Goal: Task Accomplishment & Management: Use online tool/utility

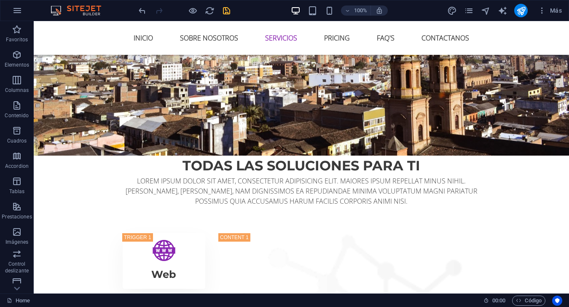
scroll to position [1223, 0]
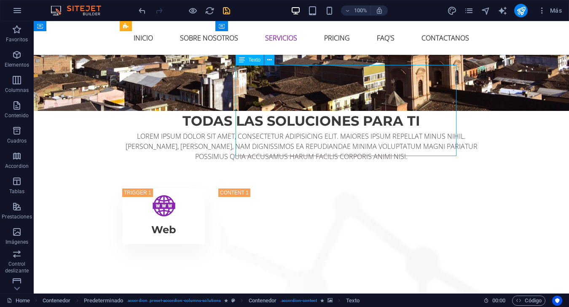
scroll to position [1138, 0]
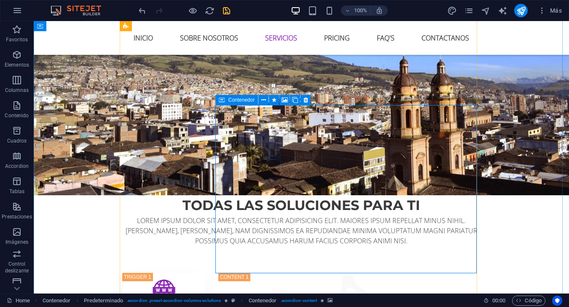
click at [223, 102] on icon at bounding box center [222, 100] width 6 height 10
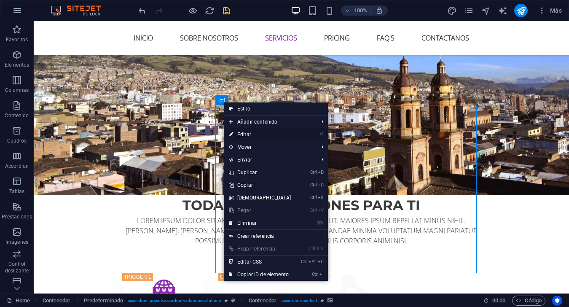
drag, startPoint x: 247, startPoint y: 130, endPoint x: 128, endPoint y: 138, distance: 120.0
click at [247, 130] on link "⏎ Editar" at bounding box center [260, 134] width 73 height 13
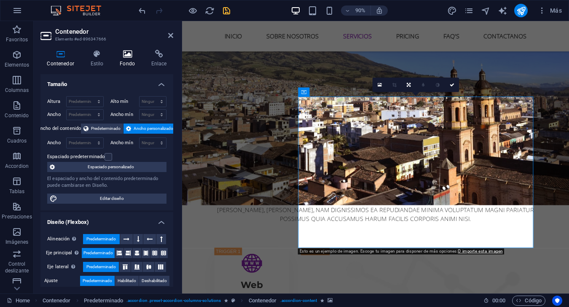
click at [134, 61] on h4 "Fondo" at bounding box center [129, 59] width 32 height 18
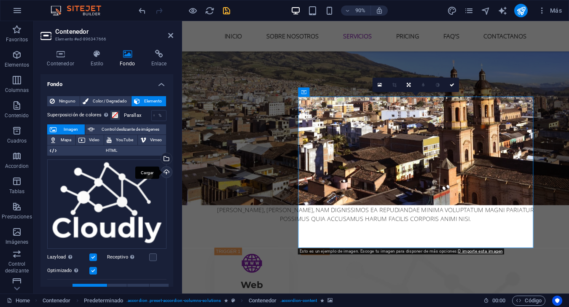
click at [165, 172] on div "Cargar" at bounding box center [165, 173] width 13 height 13
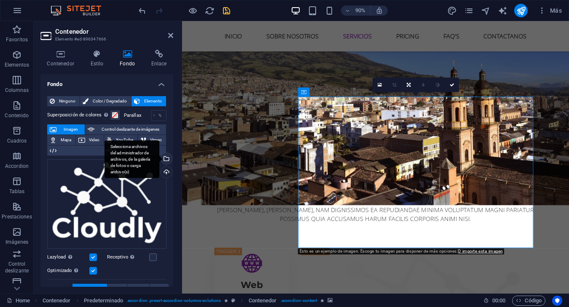
click at [165, 159] on div "Selecciona archivos del administrador de archivos, de la galería de fotos o car…" at bounding box center [165, 159] width 13 height 13
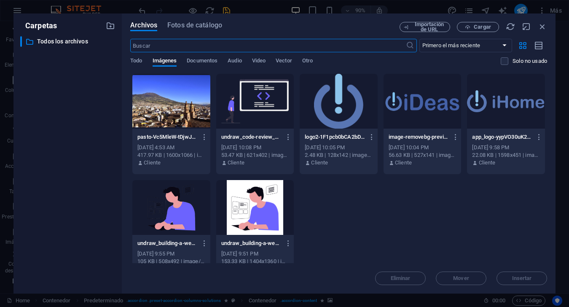
scroll to position [1461, 0]
click at [336, 101] on div at bounding box center [339, 101] width 78 height 55
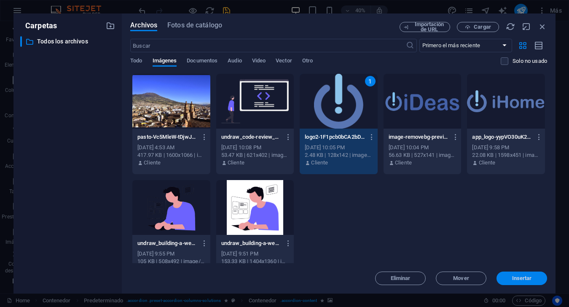
click at [518, 274] on button "Insertar" at bounding box center [522, 278] width 51 height 13
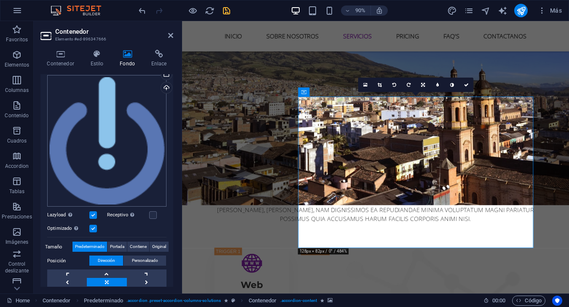
scroll to position [126, 0]
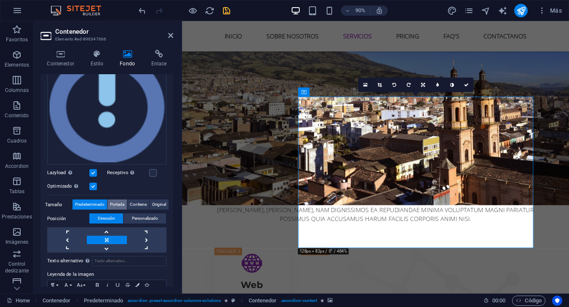
drag, startPoint x: 118, startPoint y: 204, endPoint x: 124, endPoint y: 202, distance: 6.0
click at [118, 204] on span "Portada" at bounding box center [117, 204] width 14 height 10
click at [138, 201] on span "Contiene" at bounding box center [138, 204] width 17 height 10
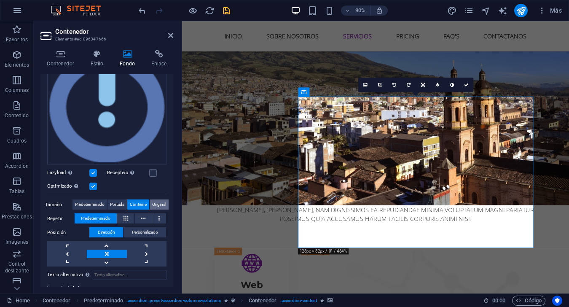
click at [157, 205] on span "Original" at bounding box center [159, 204] width 14 height 10
click at [134, 202] on span "Contiene" at bounding box center [138, 204] width 17 height 10
click at [126, 213] on icon at bounding box center [126, 218] width 5 height 10
click at [129, 213] on button at bounding box center [125, 218] width 17 height 10
click at [113, 215] on button "Predeterminado" at bounding box center [96, 218] width 42 height 10
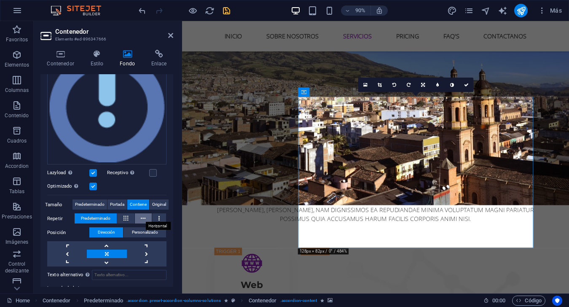
click at [142, 219] on icon at bounding box center [143, 218] width 5 height 10
click at [159, 215] on button at bounding box center [159, 218] width 14 height 10
click at [124, 220] on icon at bounding box center [126, 218] width 5 height 10
click at [119, 219] on button at bounding box center [125, 218] width 17 height 10
click at [106, 217] on span "Predeterminado" at bounding box center [96, 218] width 30 height 10
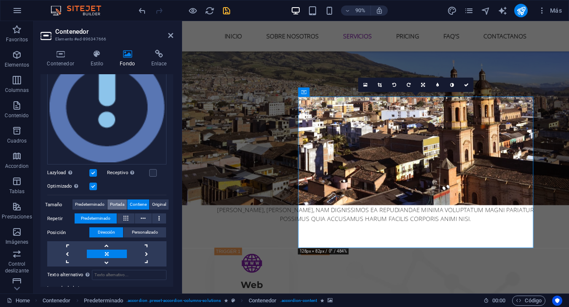
click at [124, 203] on span "Portada" at bounding box center [117, 204] width 14 height 10
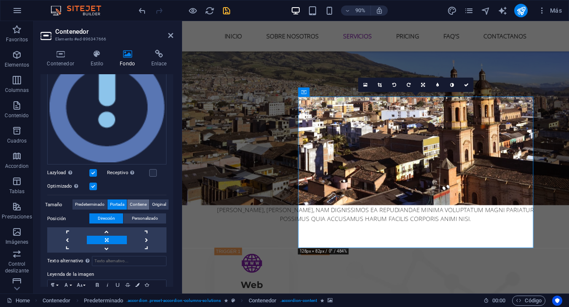
click at [148, 204] on button "Contiene" at bounding box center [138, 204] width 22 height 10
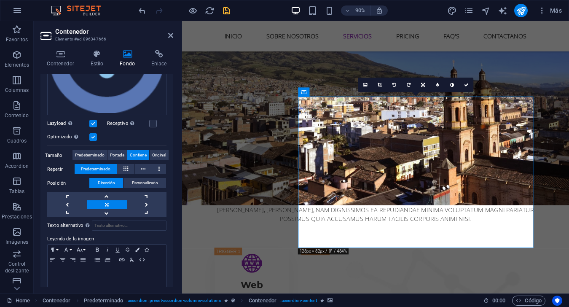
scroll to position [186, 0]
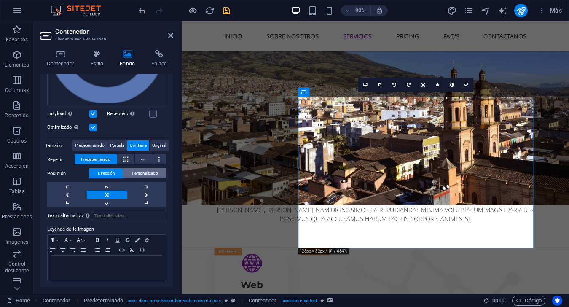
click at [141, 172] on span "Personalizado" at bounding box center [145, 173] width 26 height 10
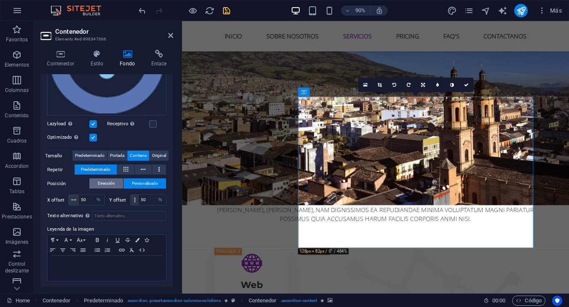
click at [110, 185] on span "Dirección" at bounding box center [106, 183] width 17 height 10
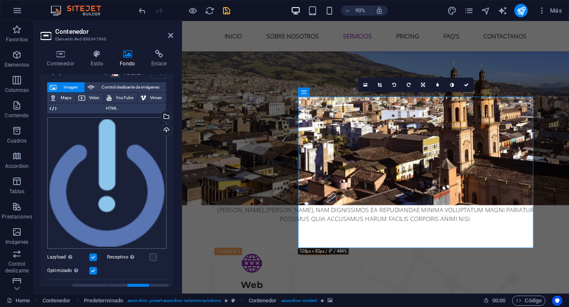
scroll to position [0, 0]
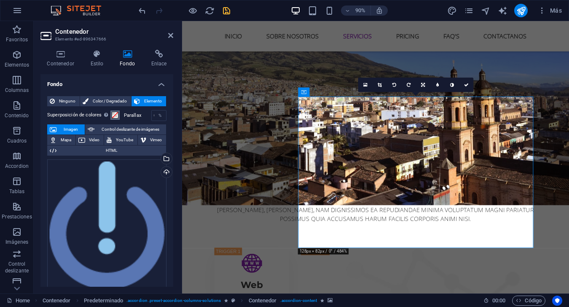
click at [116, 115] on span at bounding box center [115, 115] width 7 height 7
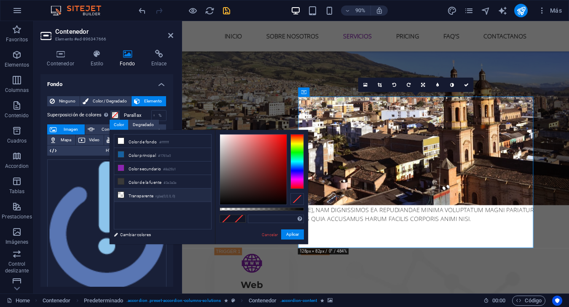
click at [144, 192] on li "Transparente rgba(0,0,0,.0)" at bounding box center [162, 194] width 97 height 13
click at [112, 115] on span at bounding box center [115, 115] width 7 height 7
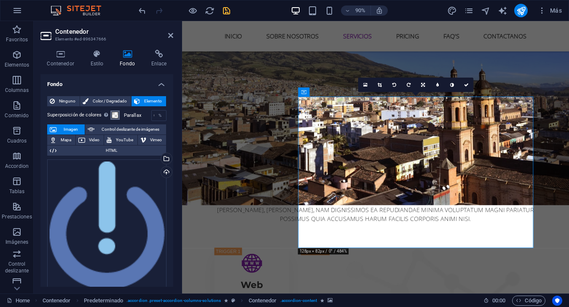
click at [112, 115] on span at bounding box center [115, 115] width 7 height 7
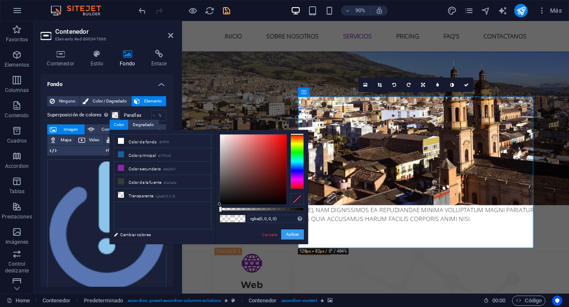
click at [294, 237] on button "Aplicar" at bounding box center [292, 234] width 23 height 10
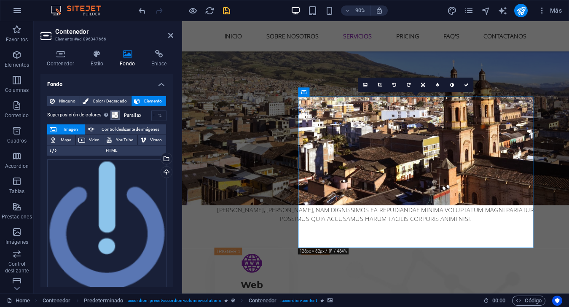
click at [114, 115] on span at bounding box center [115, 115] width 7 height 7
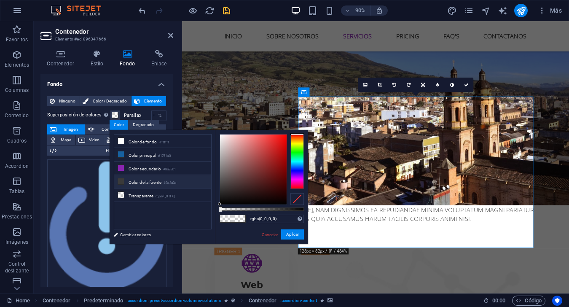
click at [153, 182] on li "Color de la fuente #3a3a3a" at bounding box center [162, 181] width 97 height 13
click at [147, 144] on li "Color de fondo #ffffff" at bounding box center [162, 140] width 97 height 13
type input "#ffffff"
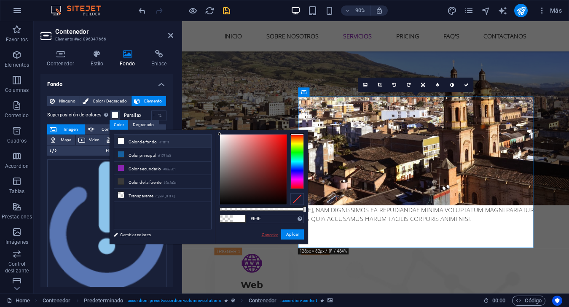
click at [268, 233] on link "Cancelar" at bounding box center [270, 234] width 18 height 6
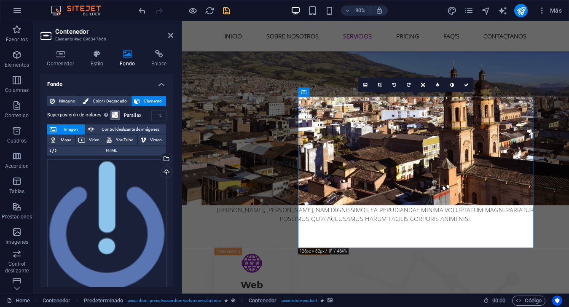
click at [112, 116] on span at bounding box center [115, 115] width 7 height 7
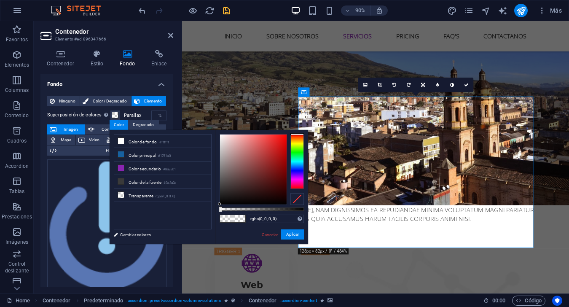
click at [299, 197] on div at bounding box center [296, 199] width 13 height 12
drag, startPoint x: 77, startPoint y: 194, endPoint x: 295, endPoint y: 236, distance: 221.9
click at [295, 236] on button "Aplicar" at bounding box center [292, 234] width 23 height 10
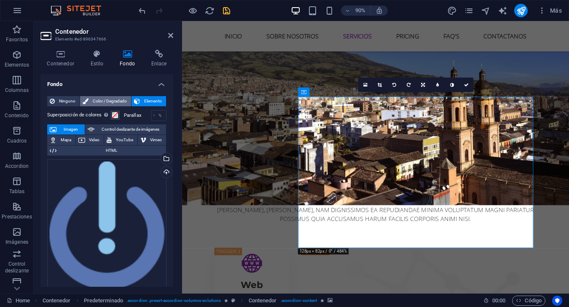
click at [100, 103] on span "Color / Degradado" at bounding box center [110, 101] width 38 height 10
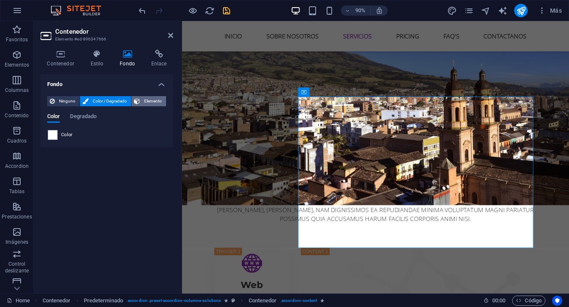
click at [161, 100] on span "Elemento" at bounding box center [153, 101] width 21 height 10
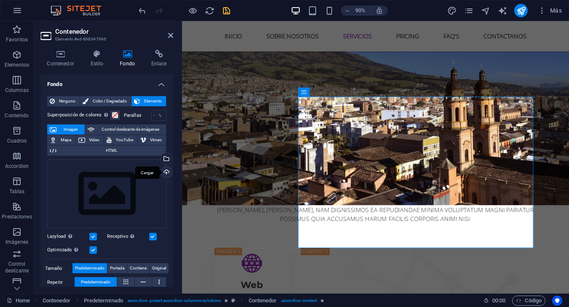
click at [168, 173] on div "Cargar" at bounding box center [165, 173] width 13 height 13
click at [159, 157] on div "Selecciona archivos del administrador de archivos, de la galería de fotos o car…" at bounding box center [132, 159] width 55 height 38
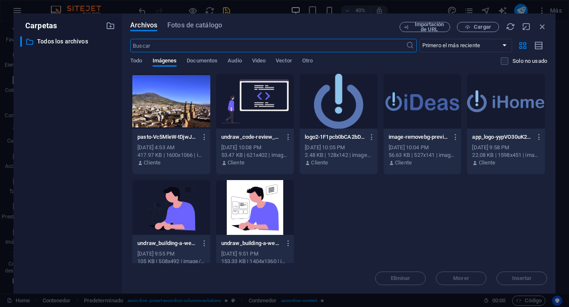
scroll to position [1461, 0]
click at [336, 97] on div at bounding box center [339, 101] width 78 height 55
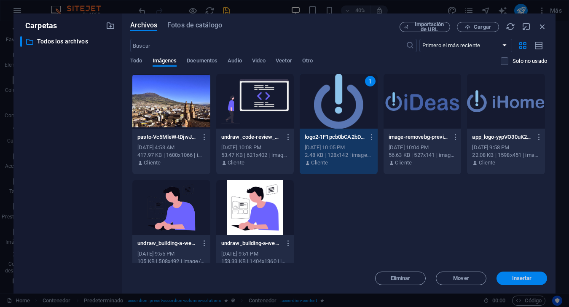
click at [522, 277] on span "Insertar" at bounding box center [522, 278] width 20 height 5
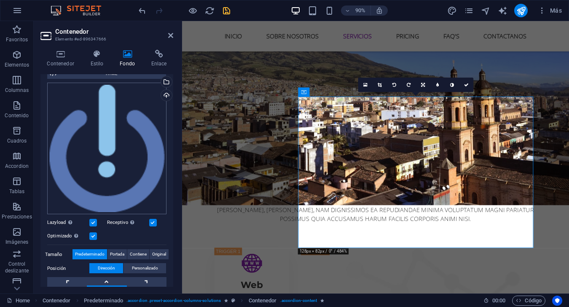
scroll to position [169, 0]
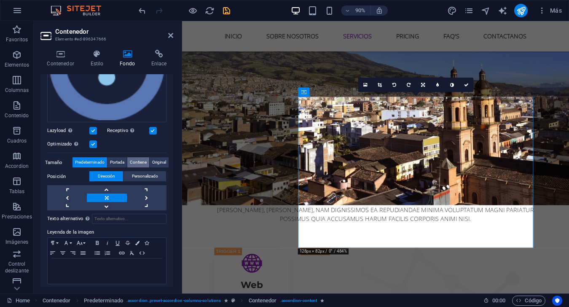
click at [145, 160] on span "Contiene" at bounding box center [138, 162] width 17 height 10
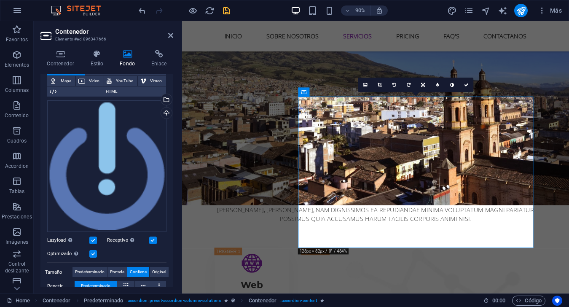
scroll to position [101, 0]
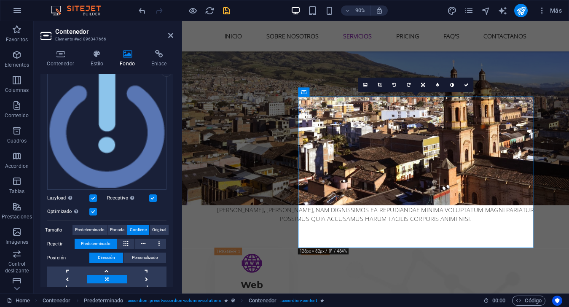
click at [93, 212] on label at bounding box center [93, 212] width 8 height 8
click at [0, 0] on input "Optimizado Las imágenes se comprimen para así mejorar la velocidad de las págin…" at bounding box center [0, 0] width 0 height 0
click at [96, 196] on label at bounding box center [93, 198] width 8 height 8
click at [0, 0] on input "Lazyload La carga de imágenes tras la carga de la página mejora la velocidad de…" at bounding box center [0, 0] width 0 height 0
click at [97, 196] on label at bounding box center [93, 198] width 8 height 8
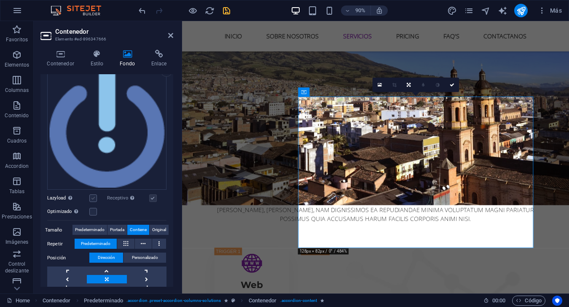
click at [0, 0] on input "Lazyload La carga de imágenes tras la carga de la página mejora la velocidad de…" at bounding box center [0, 0] width 0 height 0
click at [94, 210] on label at bounding box center [93, 212] width 8 height 8
click at [0, 0] on input "Optimizado Las imágenes se comprimen para así mejorar la velocidad de las págin…" at bounding box center [0, 0] width 0 height 0
click at [94, 210] on label at bounding box center [93, 212] width 8 height 8
click at [0, 0] on input "Optimizado Las imágenes se comprimen para así mejorar la velocidad de las págin…" at bounding box center [0, 0] width 0 height 0
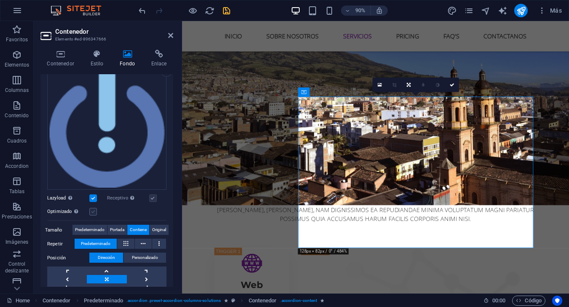
click at [92, 210] on label at bounding box center [93, 212] width 8 height 8
click at [0, 0] on input "Optimizado Las imágenes se comprimen para así mejorar la velocidad de las págin…" at bounding box center [0, 0] width 0 height 0
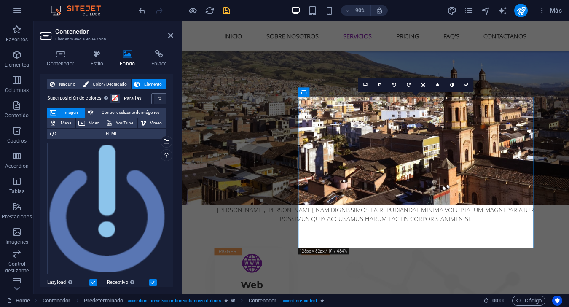
click at [154, 101] on div "%" at bounding box center [160, 99] width 12 height 10
click at [161, 99] on div "%" at bounding box center [160, 99] width 12 height 10
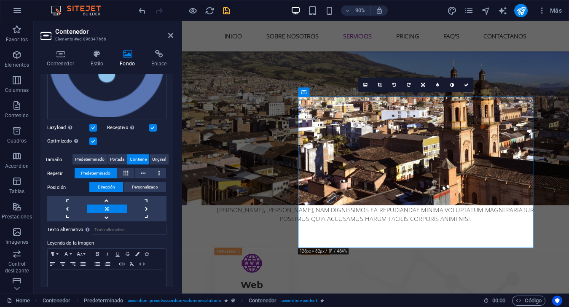
scroll to position [186, 0]
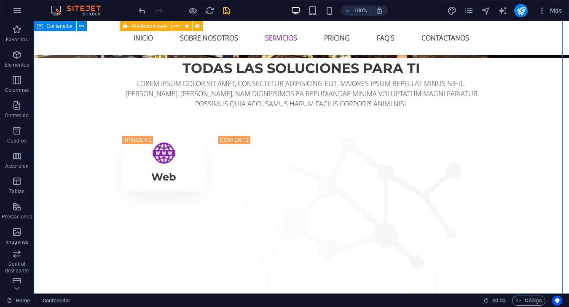
scroll to position [1223, 0]
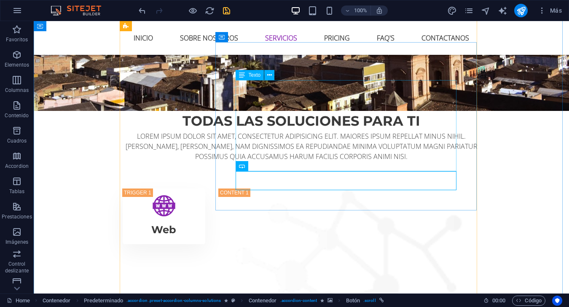
scroll to position [1138, 0]
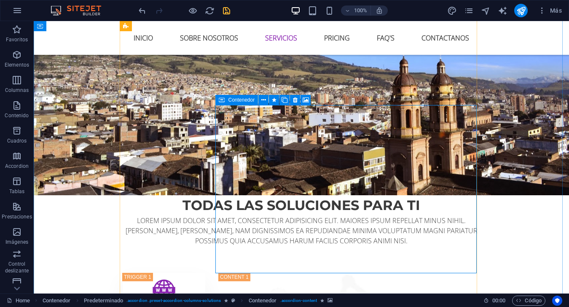
click at [221, 100] on icon at bounding box center [222, 100] width 6 height 10
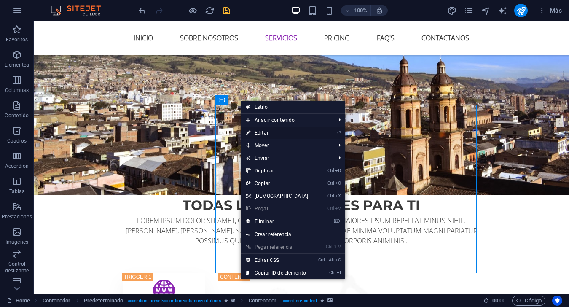
click at [266, 129] on link "⏎ Editar" at bounding box center [277, 132] width 73 height 13
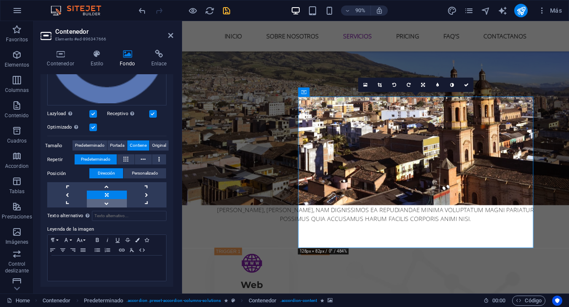
scroll to position [0, 0]
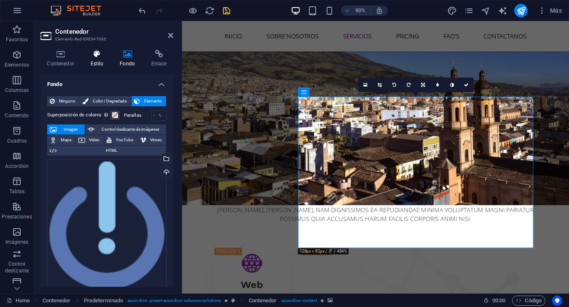
click at [99, 55] on icon at bounding box center [97, 54] width 26 height 8
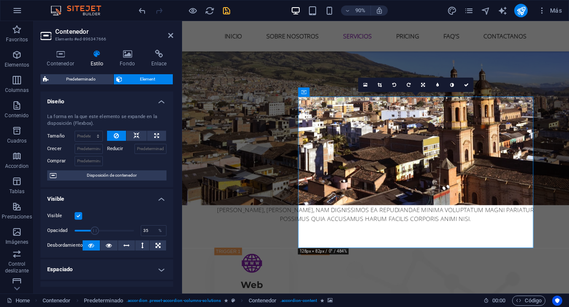
drag, startPoint x: 134, startPoint y: 230, endPoint x: 94, endPoint y: 233, distance: 39.3
click at [94, 233] on span at bounding box center [95, 230] width 8 height 8
drag, startPoint x: 94, startPoint y: 233, endPoint x: 100, endPoint y: 233, distance: 5.5
click at [100, 233] on span at bounding box center [100, 230] width 8 height 8
drag, startPoint x: 101, startPoint y: 232, endPoint x: 91, endPoint y: 234, distance: 10.2
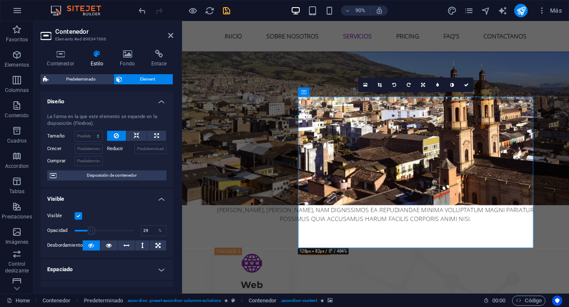
click at [91, 234] on span at bounding box center [91, 230] width 8 height 8
type input "28.99"
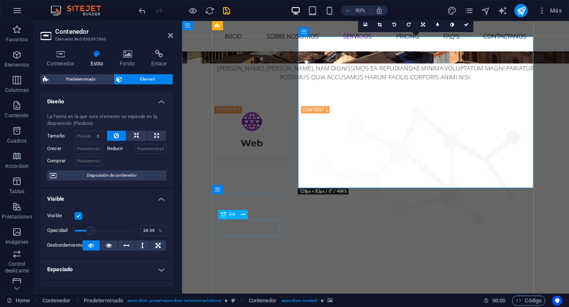
scroll to position [1307, 0]
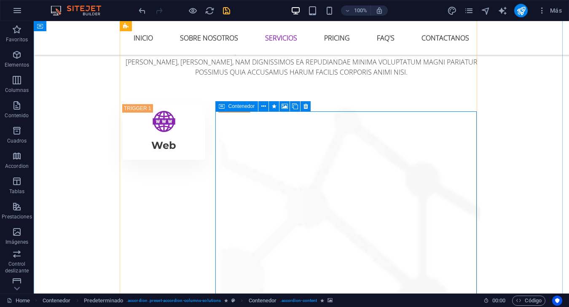
click at [238, 105] on span "Contenedor" at bounding box center [241, 106] width 27 height 5
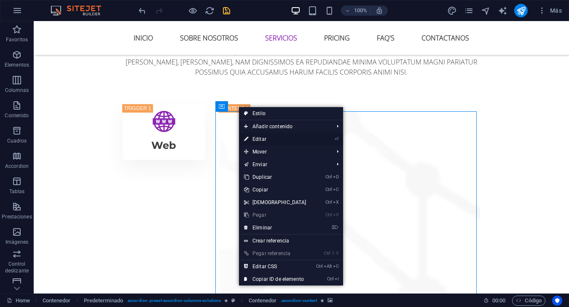
click at [264, 139] on link "⏎ Editar" at bounding box center [275, 139] width 73 height 13
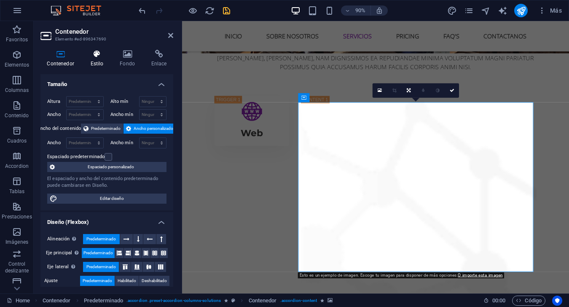
click at [100, 56] on icon at bounding box center [97, 54] width 26 height 8
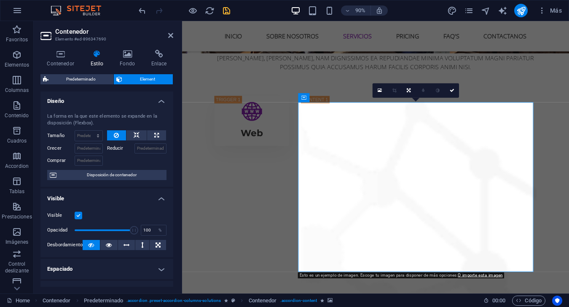
scroll to position [0, 0]
click at [142, 57] on h4 "Fondo" at bounding box center [129, 59] width 32 height 18
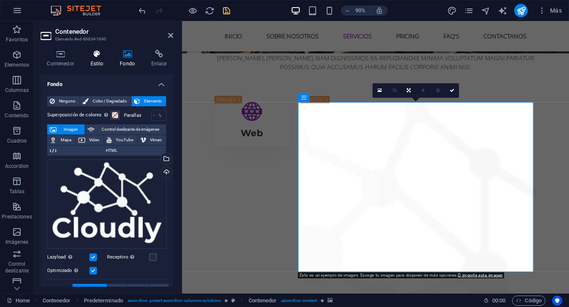
click at [95, 58] on icon at bounding box center [97, 54] width 26 height 8
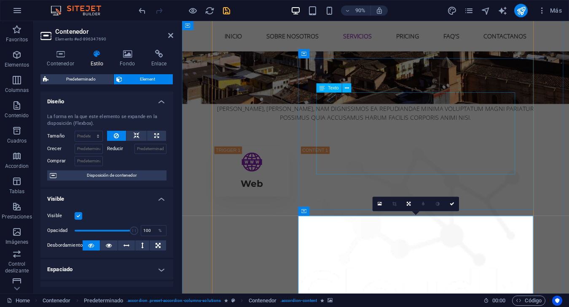
scroll to position [1181, 0]
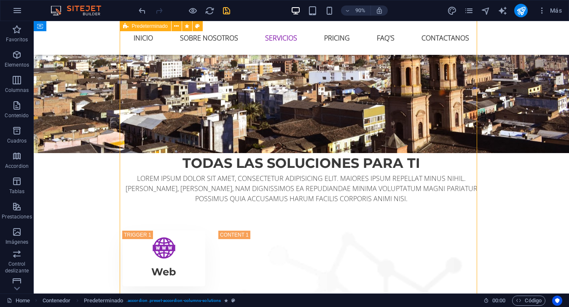
drag, startPoint x: 214, startPoint y: 67, endPoint x: 344, endPoint y: 63, distance: 130.8
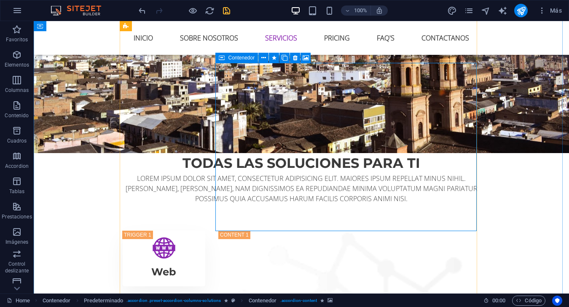
click at [224, 59] on icon at bounding box center [222, 58] width 6 height 10
click at [243, 59] on span "Contenedor" at bounding box center [241, 57] width 27 height 5
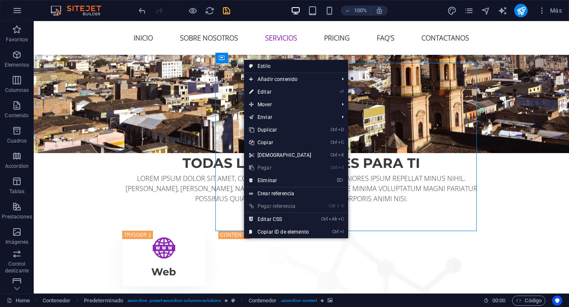
click at [269, 70] on link "Estilo" at bounding box center [296, 66] width 104 height 13
select select "columns"
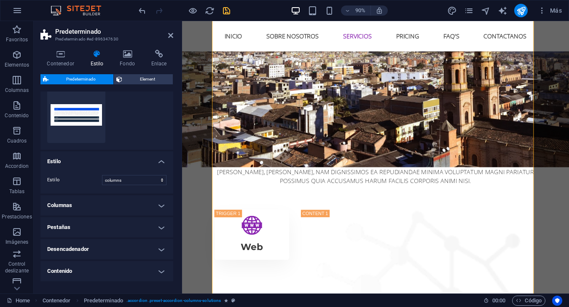
scroll to position [0, 0]
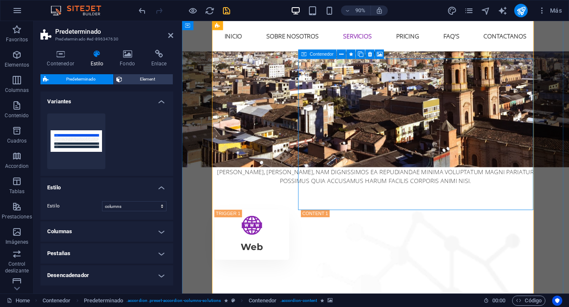
click at [307, 51] on icon at bounding box center [303, 54] width 5 height 9
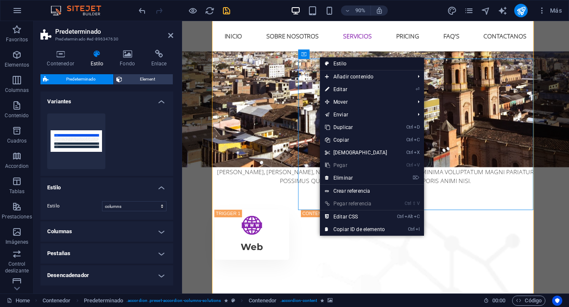
click at [342, 65] on link "Estilo" at bounding box center [372, 63] width 104 height 13
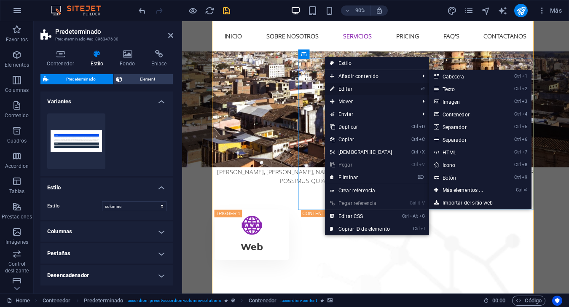
click at [352, 88] on link "⏎ Editar" at bounding box center [361, 89] width 73 height 13
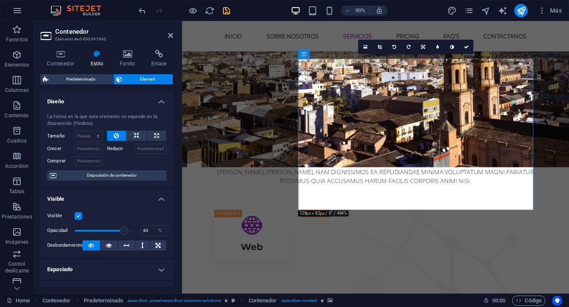
drag, startPoint x: 91, startPoint y: 230, endPoint x: 122, endPoint y: 231, distance: 30.8
click at [122, 231] on span at bounding box center [124, 230] width 8 height 8
type input "100"
drag, startPoint x: 122, startPoint y: 231, endPoint x: 144, endPoint y: 229, distance: 21.6
click at [144, 229] on div "Opacidad 100 %" at bounding box center [106, 230] width 119 height 13
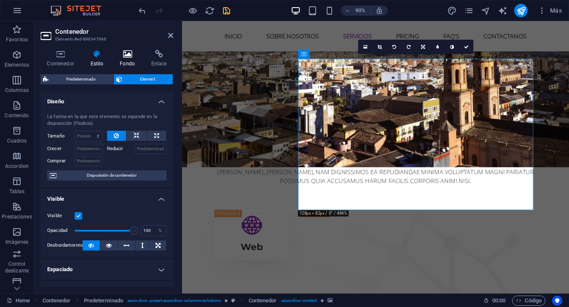
click at [120, 55] on icon at bounding box center [127, 54] width 28 height 8
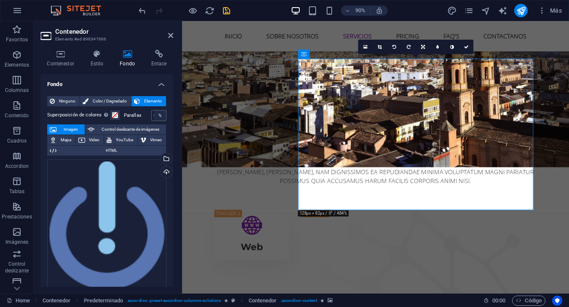
click at [155, 115] on div "%" at bounding box center [160, 115] width 12 height 10
click at [158, 116] on div "%" at bounding box center [160, 115] width 12 height 10
click at [157, 116] on div "%" at bounding box center [160, 115] width 12 height 10
click at [152, 115] on input "0" at bounding box center [159, 115] width 14 height 10
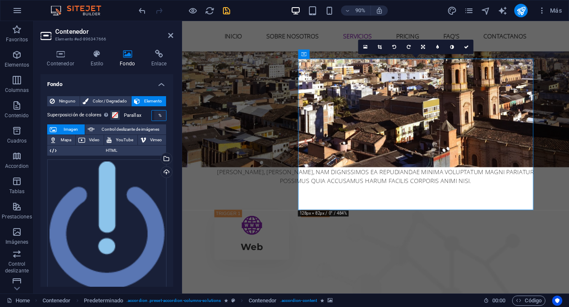
type input "10"
click at [158, 114] on div "%" at bounding box center [160, 115] width 12 height 10
click at [157, 120] on div "%" at bounding box center [160, 115] width 12 height 10
click at [139, 115] on label "Parallax" at bounding box center [137, 115] width 27 height 5
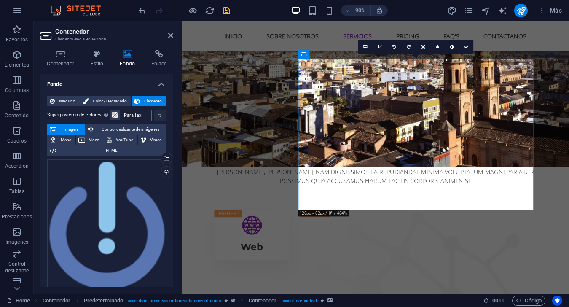
click at [158, 117] on div "%" at bounding box center [160, 115] width 12 height 10
click at [127, 116] on label "Parallax" at bounding box center [137, 115] width 27 height 5
click at [159, 118] on div "%" at bounding box center [160, 115] width 12 height 10
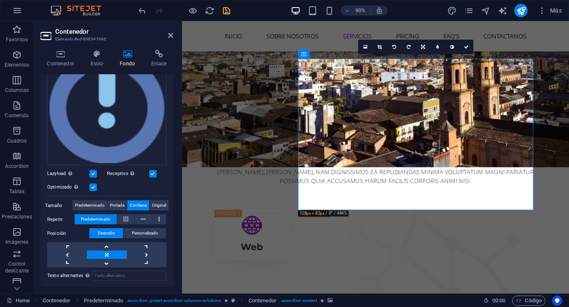
scroll to position [126, 0]
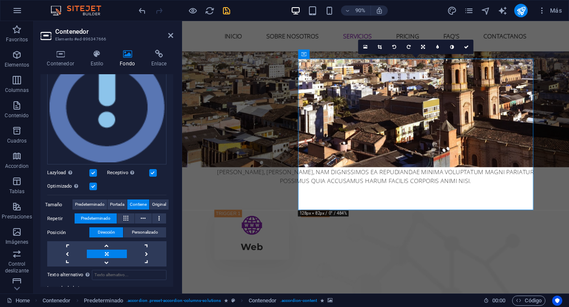
click at [97, 186] on div "Optimizado Las imágenes se comprimen para así mejorar la velocidad de las págin…" at bounding box center [106, 186] width 119 height 10
click at [93, 185] on label at bounding box center [93, 187] width 8 height 8
click at [0, 0] on input "Optimizado Las imágenes se comprimen para así mejorar la velocidad de las págin…" at bounding box center [0, 0] width 0 height 0
click at [93, 185] on label at bounding box center [93, 187] width 8 height 8
click at [0, 0] on input "Optimizado Las imágenes se comprimen para así mejorar la velocidad de las págin…" at bounding box center [0, 0] width 0 height 0
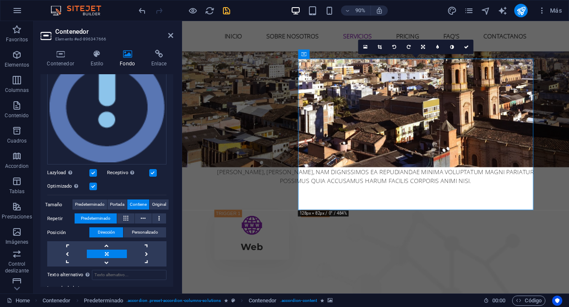
click at [94, 174] on label at bounding box center [93, 173] width 8 height 8
click at [0, 0] on input "Lazyload La carga de imágenes tras la carga de la página mejora la velocidad de…" at bounding box center [0, 0] width 0 height 0
click at [94, 174] on label at bounding box center [93, 173] width 8 height 8
click at [0, 0] on input "Lazyload La carga de imágenes tras la carga de la página mejora la velocidad de…" at bounding box center [0, 0] width 0 height 0
click at [155, 170] on label at bounding box center [153, 173] width 8 height 8
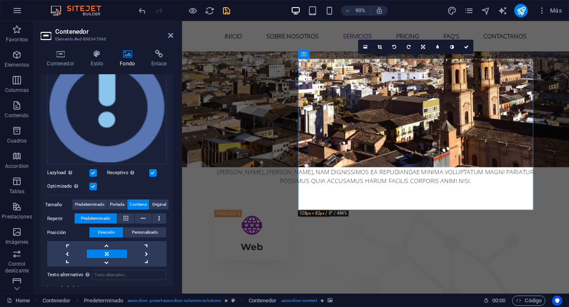
click at [0, 0] on input "Receptivo Automáticamente cargar tamaños optimizados de smartphone e imagen ret…" at bounding box center [0, 0] width 0 height 0
click at [155, 170] on label at bounding box center [153, 173] width 8 height 8
click at [0, 0] on input "Receptivo Automáticamente cargar tamaños optimizados de smartphone e imagen ret…" at bounding box center [0, 0] width 0 height 0
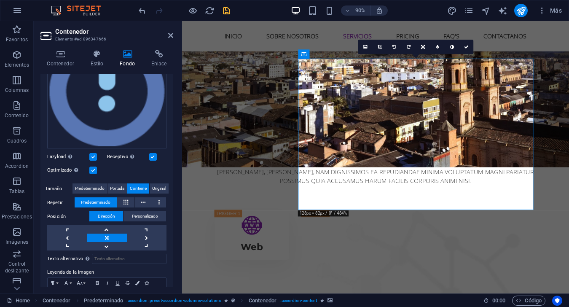
scroll to position [0, 0]
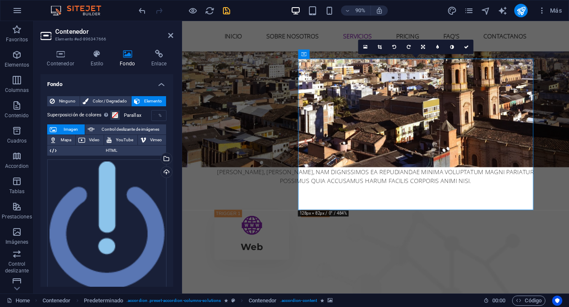
click at [135, 78] on h4 "Fondo" at bounding box center [106, 81] width 133 height 15
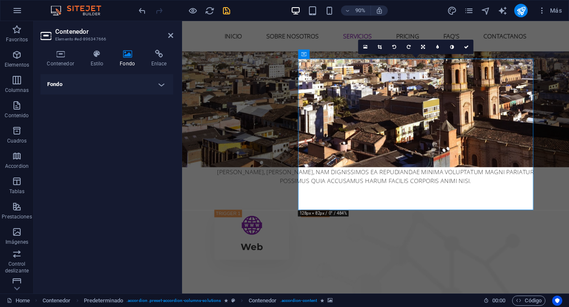
click at [134, 79] on h4 "Fondo" at bounding box center [106, 84] width 133 height 20
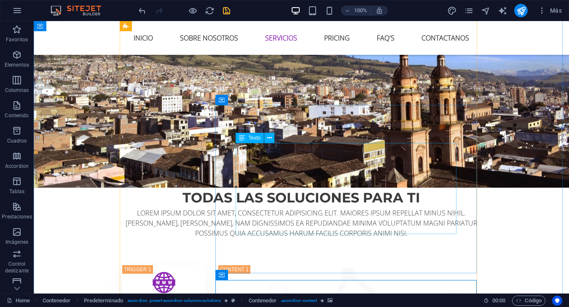
scroll to position [1138, 0]
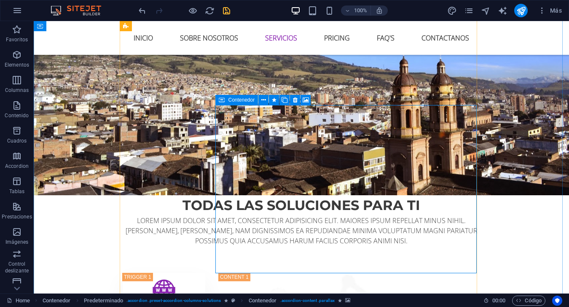
click at [253, 101] on span "Contenedor" at bounding box center [241, 99] width 27 height 5
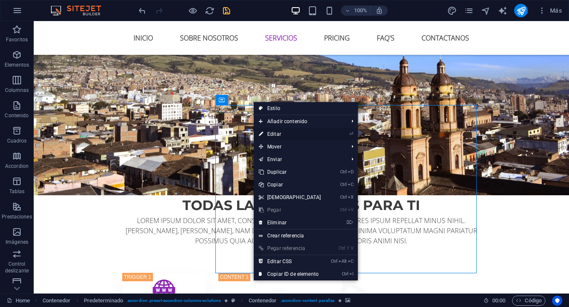
click at [277, 137] on link "⏎ Editar" at bounding box center [290, 134] width 73 height 13
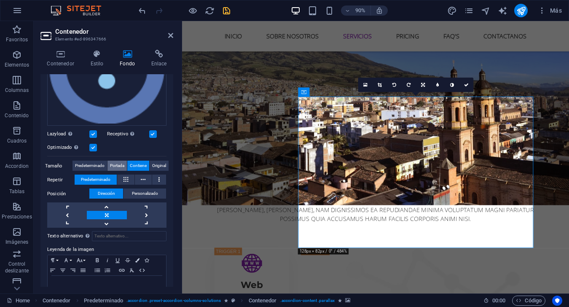
scroll to position [169, 0]
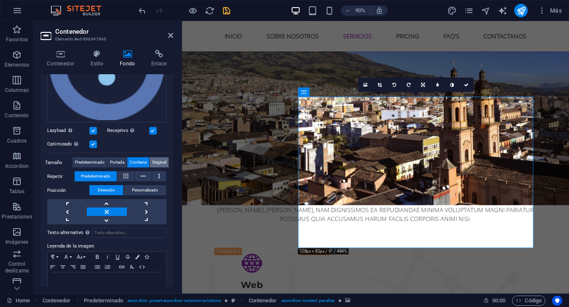
click at [163, 158] on span "Original" at bounding box center [159, 162] width 14 height 10
click at [140, 161] on span "Contiene" at bounding box center [138, 162] width 17 height 10
click at [117, 157] on span "Portada" at bounding box center [117, 162] width 14 height 10
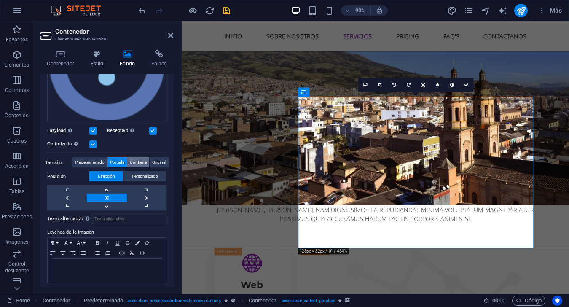
click at [142, 157] on span "Contiene" at bounding box center [138, 162] width 17 height 10
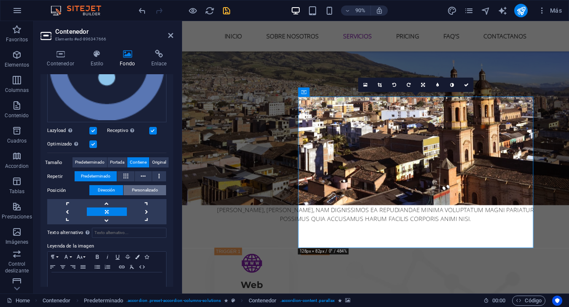
click at [154, 191] on span "Personalizado" at bounding box center [145, 190] width 26 height 10
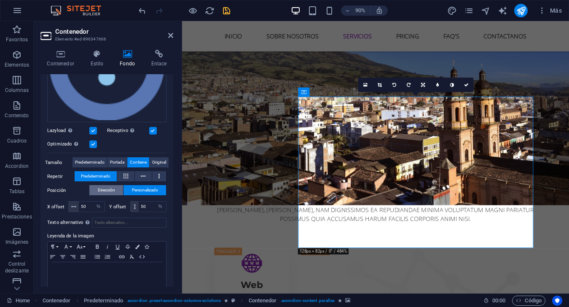
click at [114, 188] on span "Dirección" at bounding box center [106, 190] width 17 height 10
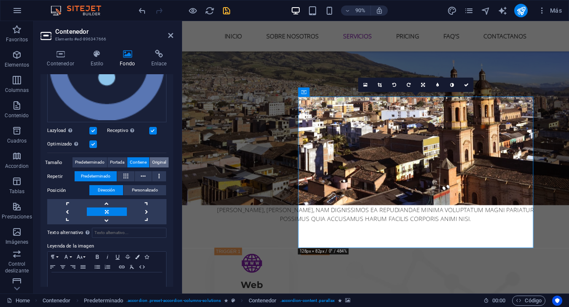
click at [159, 160] on span "Original" at bounding box center [159, 162] width 14 height 10
click at [145, 160] on span "Contiene" at bounding box center [138, 162] width 17 height 10
click at [436, 84] on icon at bounding box center [437, 85] width 3 height 5
type input "4"
type input "3"
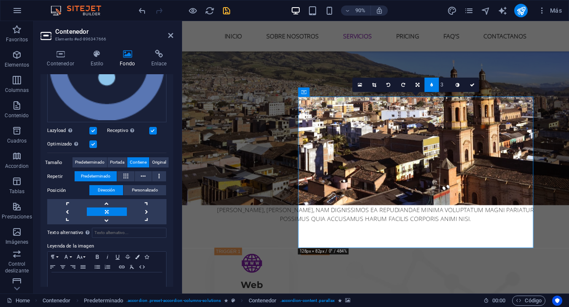
type input "2"
click at [459, 85] on icon at bounding box center [458, 85] width 4 height 5
click at [374, 85] on icon at bounding box center [374, 85] width 4 height 5
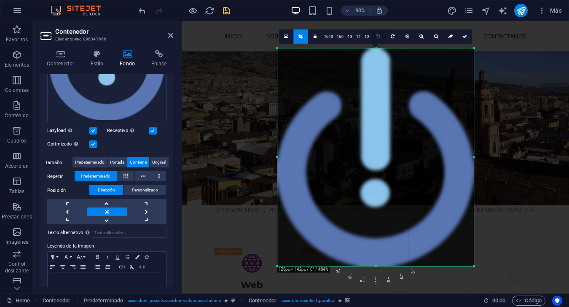
drag, startPoint x: 377, startPoint y: 48, endPoint x: 376, endPoint y: 40, distance: 7.6
click at [376, 48] on div "180 170 160 150 140 130 120 110 100 90 80 70 60 50 40 30 20 10 0 -10 -20 -30 -4…" at bounding box center [375, 157] width 196 height 218
click at [467, 36] on icon at bounding box center [465, 37] width 5 height 5
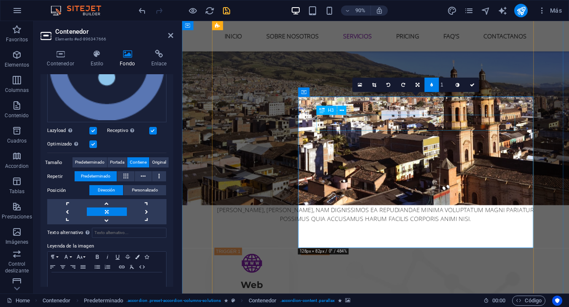
click at [361, 86] on icon at bounding box center [360, 84] width 4 height 5
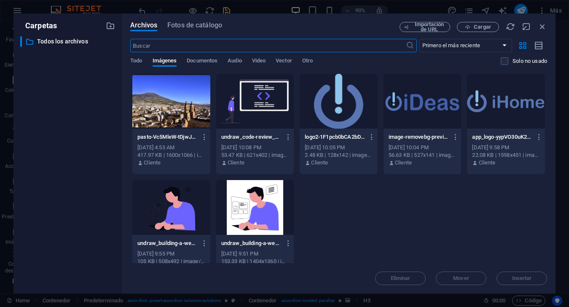
scroll to position [1461, 0]
click at [520, 279] on div "Eliminar Mover Insertar" at bounding box center [338, 274] width 417 height 22
click at [546, 27] on icon "button" at bounding box center [542, 26] width 9 height 9
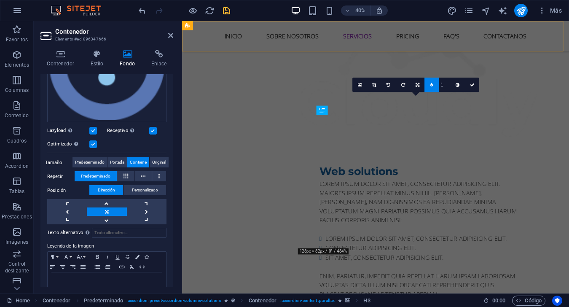
scroll to position [1138, 0]
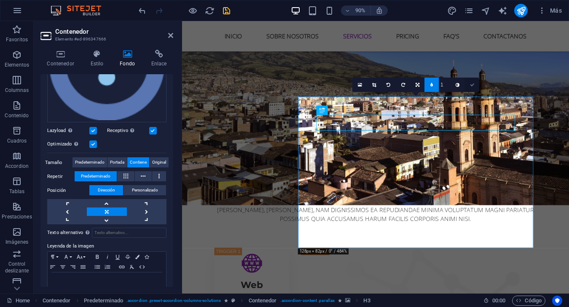
click at [473, 83] on icon at bounding box center [472, 85] width 5 height 5
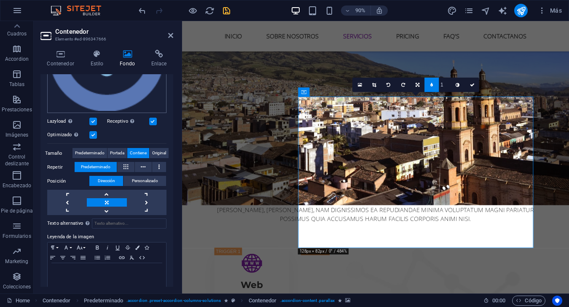
scroll to position [186, 0]
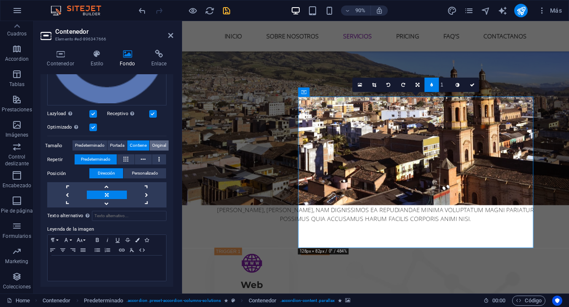
click at [158, 143] on span "Original" at bounding box center [159, 145] width 14 height 10
click at [115, 145] on span "Portada" at bounding box center [117, 145] width 14 height 10
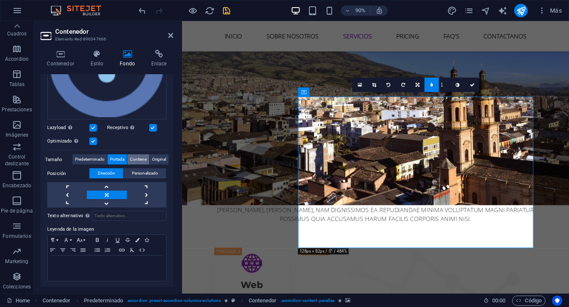
click at [140, 156] on span "Contiene" at bounding box center [138, 159] width 17 height 10
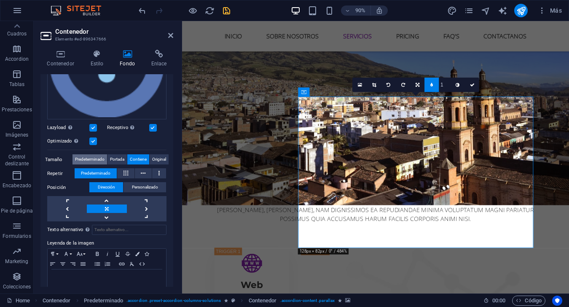
click at [95, 159] on span "Predeterminado" at bounding box center [90, 159] width 30 height 10
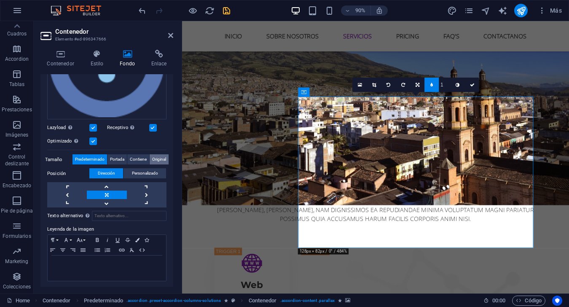
click at [155, 158] on span "Original" at bounding box center [159, 159] width 14 height 10
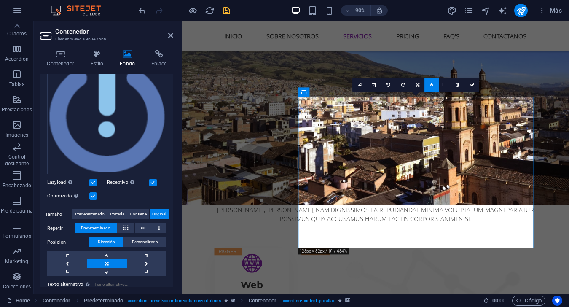
scroll to position [126, 0]
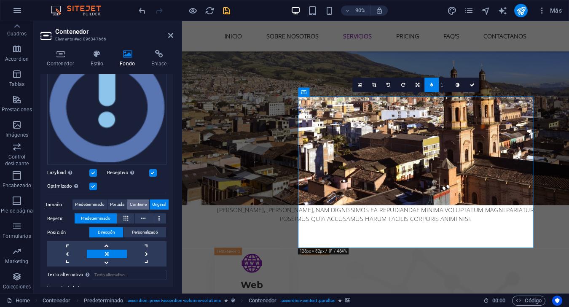
click at [138, 202] on span "Contiene" at bounding box center [138, 204] width 17 height 10
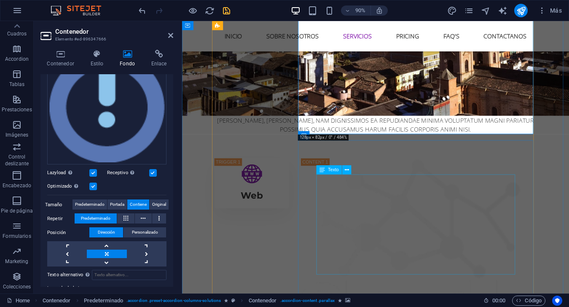
scroll to position [1265, 0]
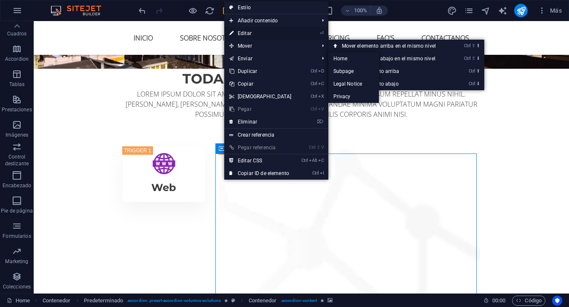
click at [264, 29] on link "⏎ Editar" at bounding box center [260, 33] width 73 height 13
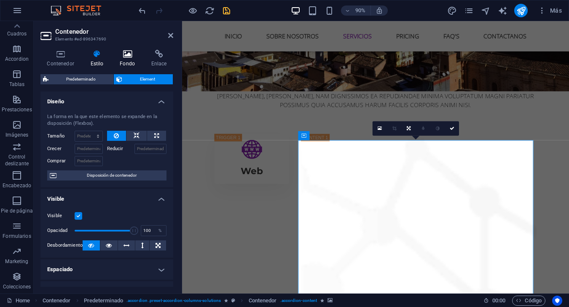
click at [129, 55] on icon at bounding box center [127, 54] width 28 height 8
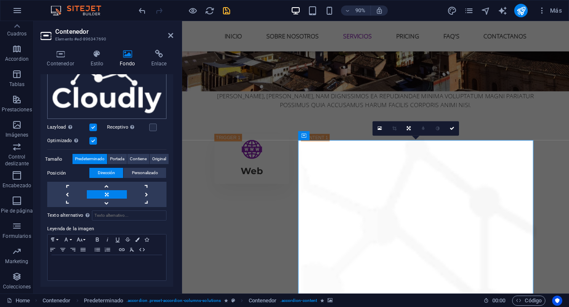
scroll to position [3, 0]
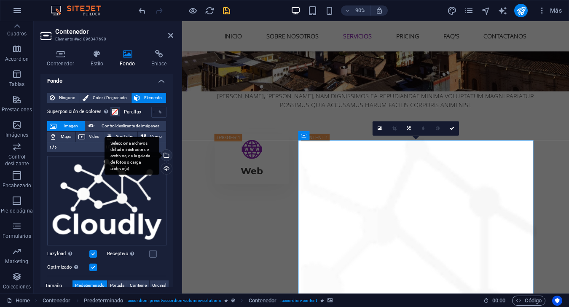
click at [169, 158] on div "Selecciona archivos del administrador de archivos, de la galería de fotos o car…" at bounding box center [165, 156] width 13 height 13
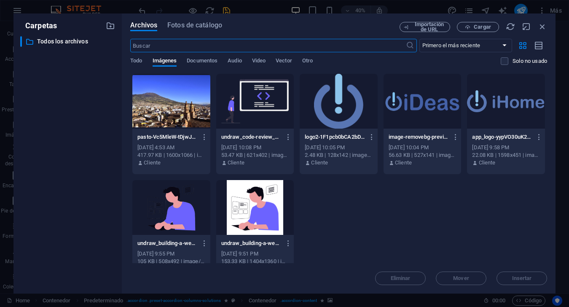
scroll to position [1588, 0]
click at [351, 116] on div at bounding box center [339, 101] width 78 height 55
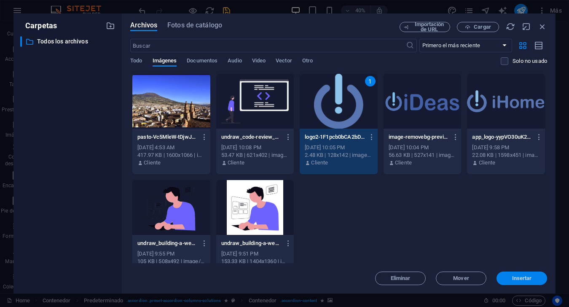
click at [505, 280] on span "Insertar" at bounding box center [522, 278] width 44 height 5
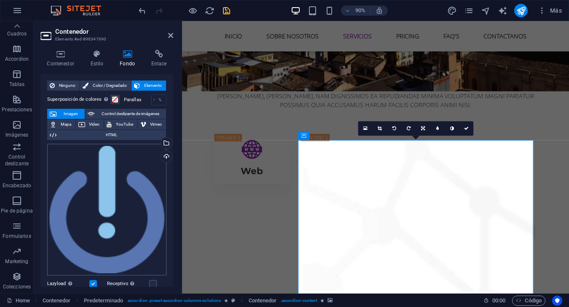
scroll to position [0, 0]
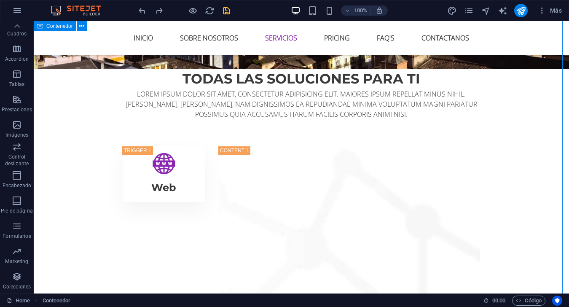
drag, startPoint x: 436, startPoint y: 195, endPoint x: 544, endPoint y: 178, distance: 109.7
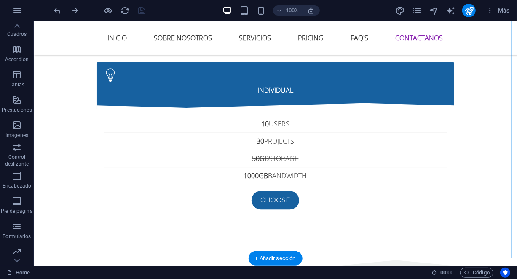
scroll to position [3308, 0]
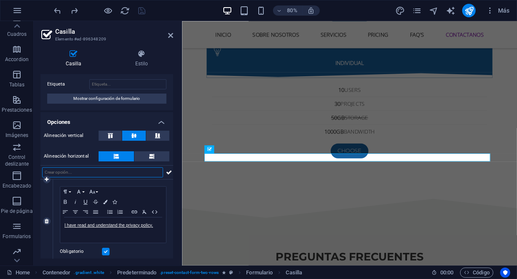
scroll to position [25, 0]
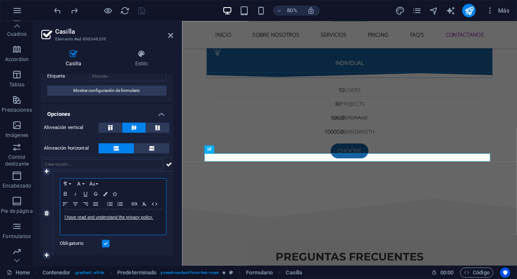
click at [142, 222] on div "I have read and understand the privacy policy." at bounding box center [113, 222] width 106 height 25
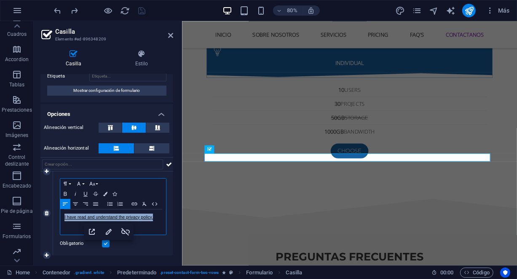
click at [142, 222] on div "I have read and understand the privacy policy." at bounding box center [113, 222] width 106 height 25
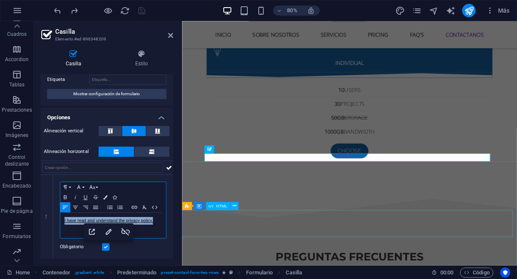
scroll to position [21, 0]
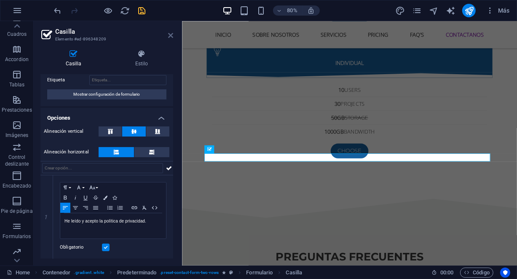
click at [172, 32] on icon at bounding box center [170, 35] width 5 height 7
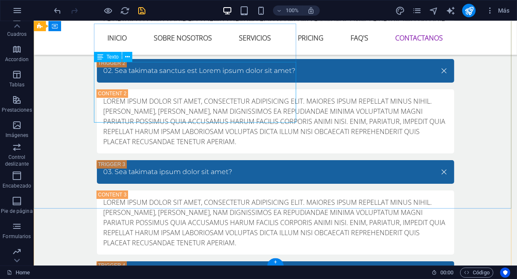
scroll to position [3723, 0]
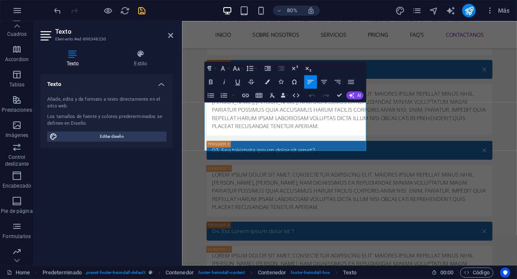
scroll to position [3701, 0]
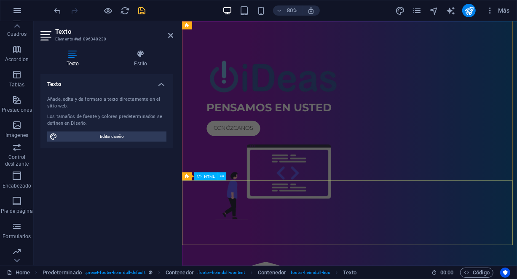
scroll to position [0, 0]
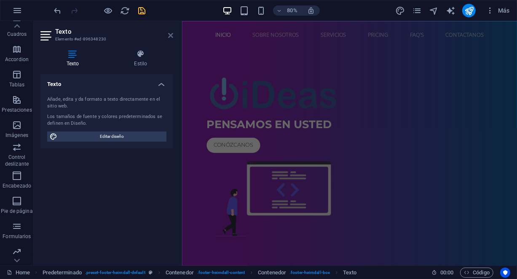
click at [170, 33] on icon at bounding box center [170, 35] width 5 height 7
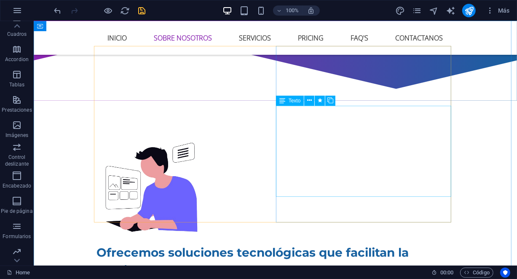
scroll to position [299, 0]
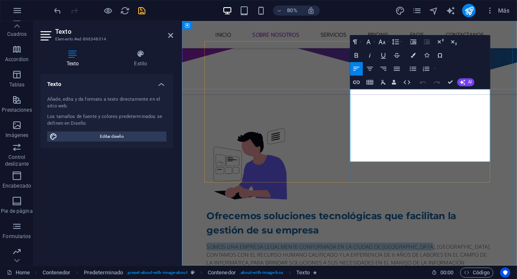
drag, startPoint x: 496, startPoint y: 121, endPoint x: 393, endPoint y: 113, distance: 102.8
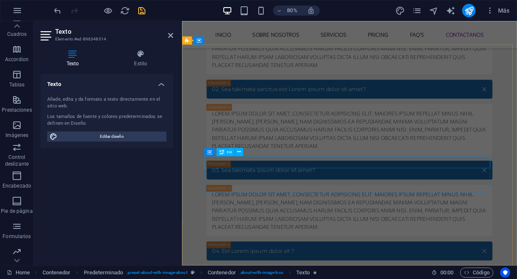
scroll to position [3701, 0]
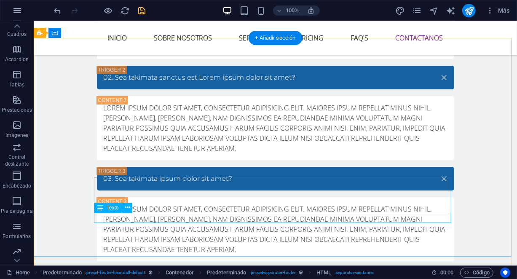
scroll to position [3685, 0]
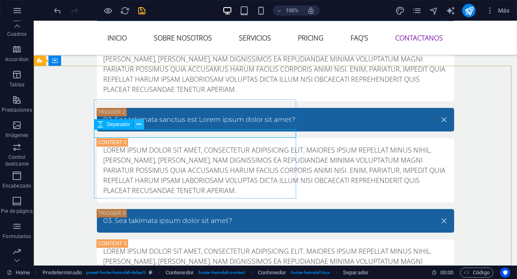
click at [138, 124] on icon at bounding box center [139, 124] width 5 height 9
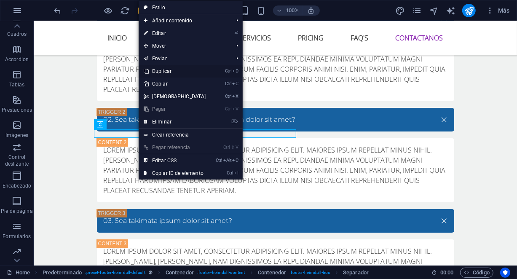
click at [173, 71] on link "Ctrl D Duplicar" at bounding box center [175, 71] width 73 height 13
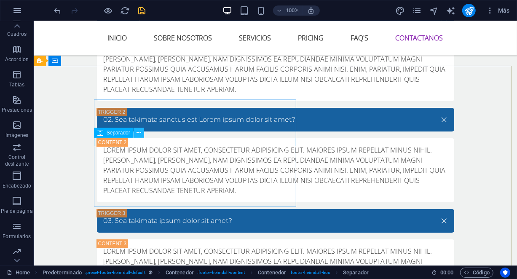
click at [139, 132] on icon at bounding box center [139, 133] width 5 height 9
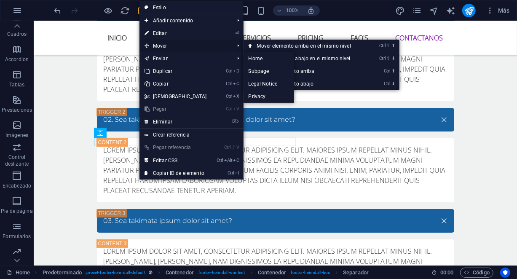
click at [167, 45] on span "Mover" at bounding box center [185, 46] width 91 height 13
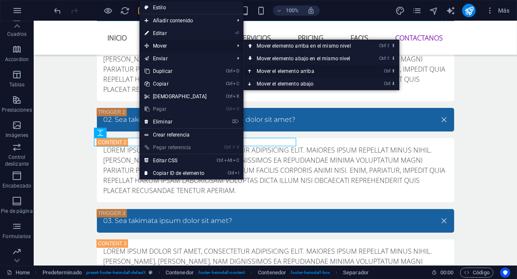
click at [316, 71] on link "Ctrl ⬆ Mover el elemento arriba" at bounding box center [306, 71] width 124 height 13
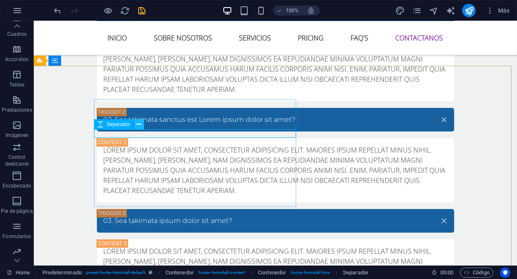
click at [140, 122] on icon at bounding box center [139, 124] width 5 height 9
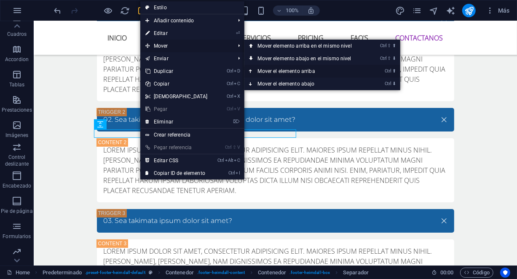
click at [259, 67] on link "Ctrl ⬆ Mover el elemento arriba" at bounding box center [307, 71] width 124 height 13
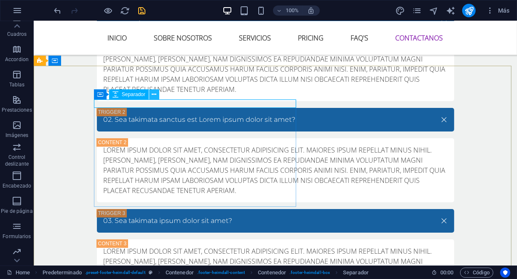
click at [152, 92] on icon at bounding box center [154, 94] width 5 height 9
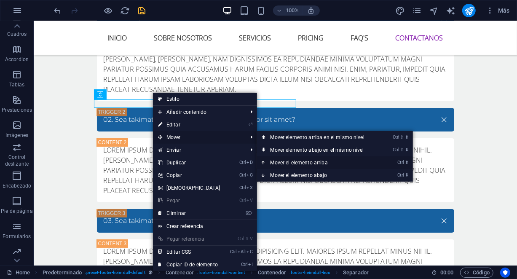
click at [295, 160] on link "Ctrl ⬆ Mover el elemento arriba" at bounding box center [319, 162] width 124 height 13
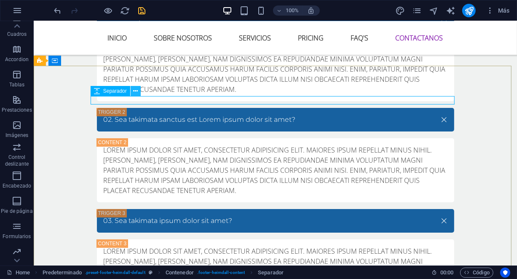
click at [133, 89] on icon at bounding box center [135, 91] width 5 height 9
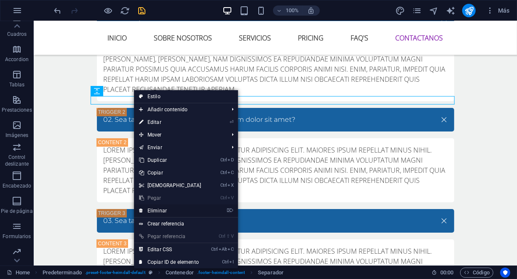
click at [169, 209] on link "⌦ Eliminar" at bounding box center [170, 210] width 73 height 13
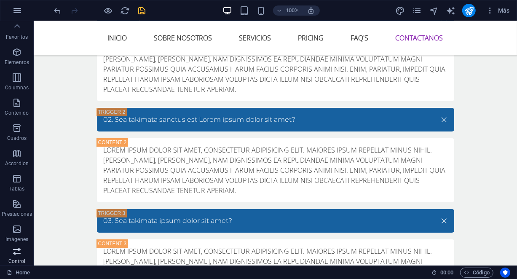
scroll to position [0, 0]
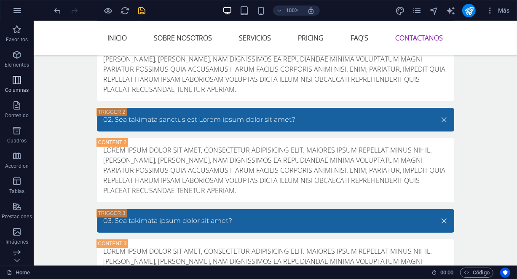
click at [16, 81] on icon "button" at bounding box center [17, 80] width 10 height 10
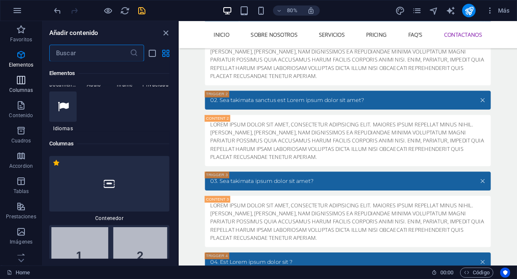
scroll to position [486, 0]
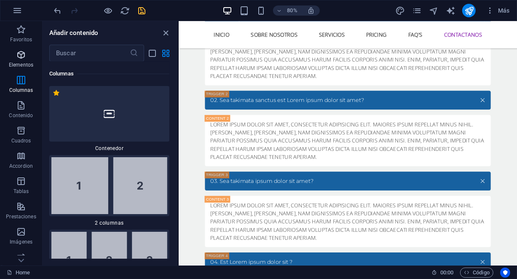
click at [27, 55] on span "Elementos" at bounding box center [21, 60] width 42 height 20
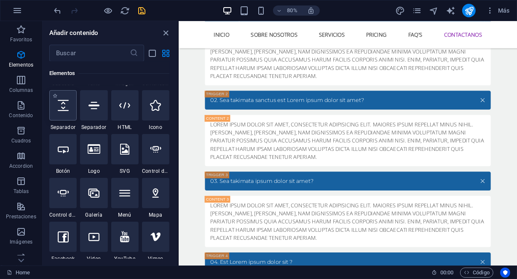
scroll to position [197, 0]
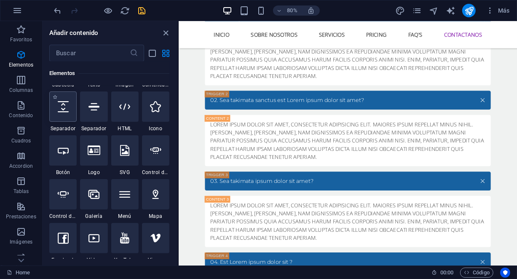
click at [63, 114] on div at bounding box center [62, 106] width 27 height 30
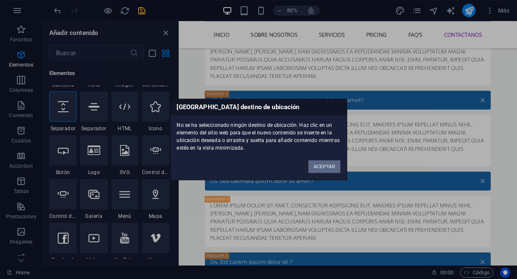
click at [335, 164] on button "ACEPTAR" at bounding box center [325, 167] width 32 height 13
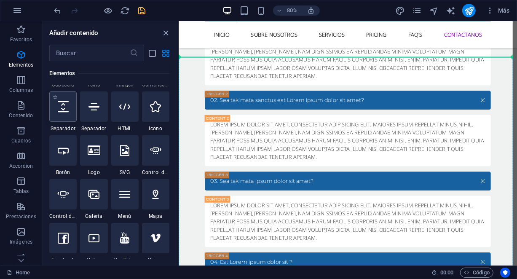
select select "px"
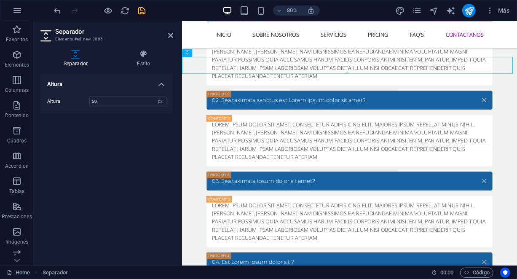
drag, startPoint x: 172, startPoint y: 31, endPoint x: 108, endPoint y: 61, distance: 71.5
click at [172, 31] on h2 "Separador" at bounding box center [114, 32] width 118 height 8
click at [221, 51] on button at bounding box center [218, 53] width 8 height 8
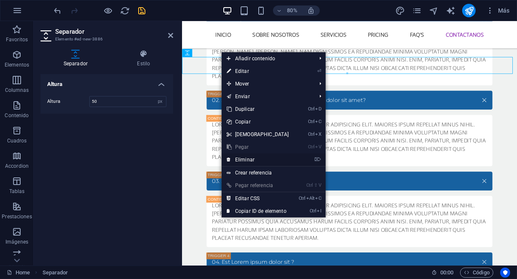
click at [256, 159] on link "⌦ Eliminar" at bounding box center [258, 159] width 73 height 13
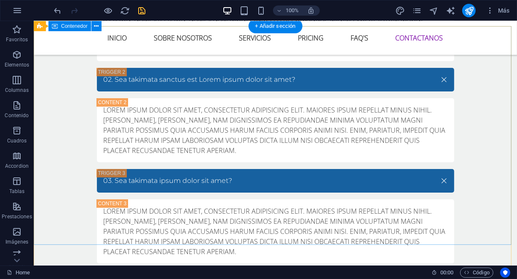
scroll to position [3685, 0]
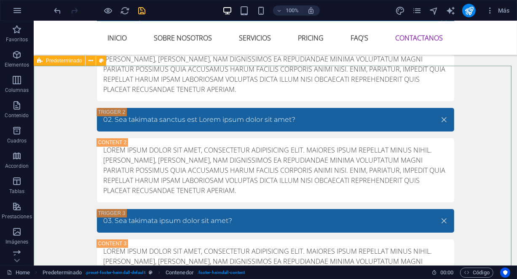
click at [41, 62] on icon at bounding box center [39, 61] width 5 height 10
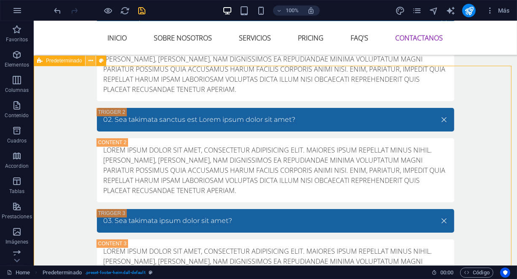
click at [93, 63] on button at bounding box center [91, 61] width 10 height 10
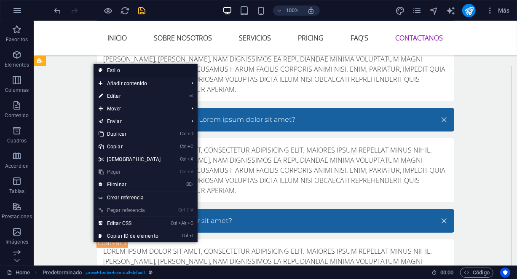
click at [109, 65] on link "Estilo" at bounding box center [146, 70] width 104 height 13
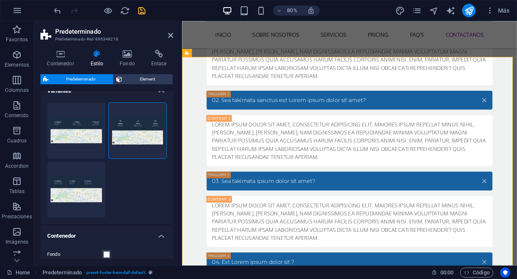
scroll to position [0, 0]
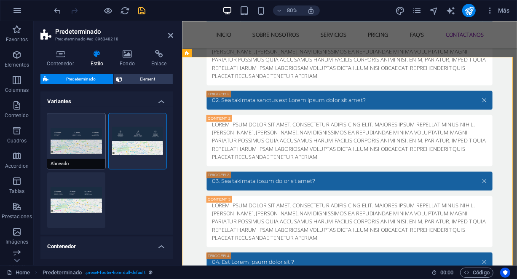
click at [90, 129] on button "Alineado" at bounding box center [76, 141] width 58 height 56
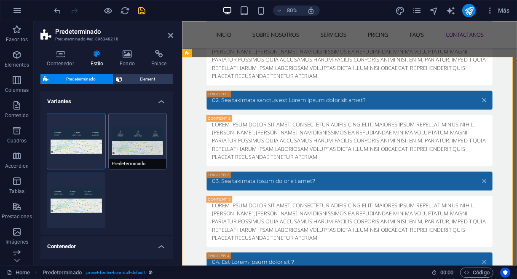
click at [142, 133] on button "Predeterminado" at bounding box center [138, 141] width 58 height 56
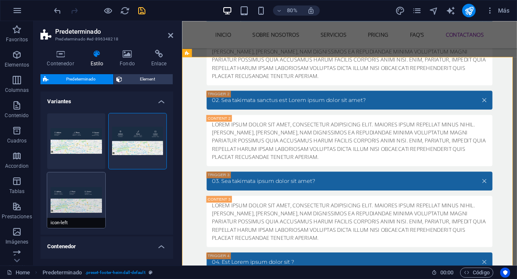
click at [75, 189] on button "icon-left" at bounding box center [76, 200] width 58 height 56
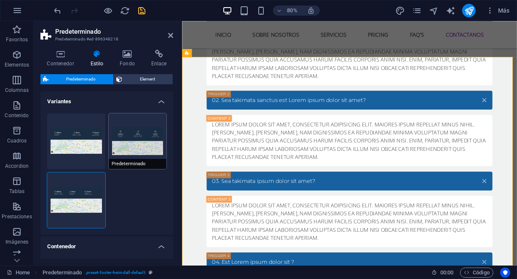
click at [158, 123] on button "Predeterminado" at bounding box center [138, 141] width 58 height 56
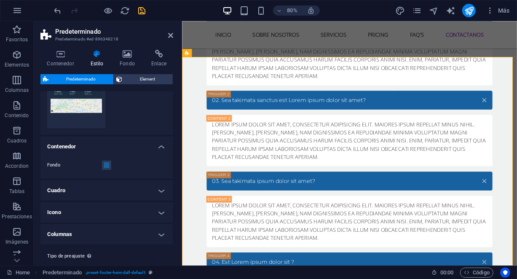
scroll to position [115, 0]
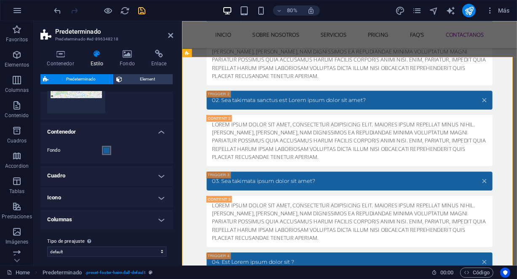
click at [108, 152] on span at bounding box center [106, 150] width 7 height 7
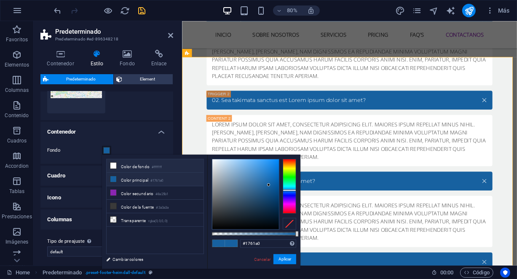
click at [131, 166] on li "Color de fondo #ffffff" at bounding box center [155, 165] width 97 height 13
type input "#ffffff"
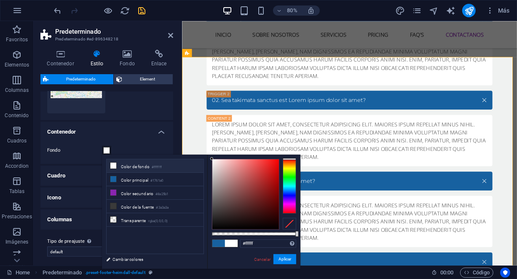
click at [83, 175] on h4 "Cuadro" at bounding box center [106, 176] width 133 height 20
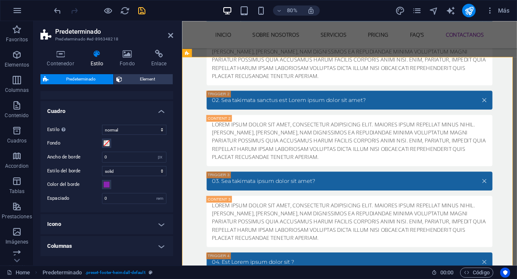
scroll to position [191, 0]
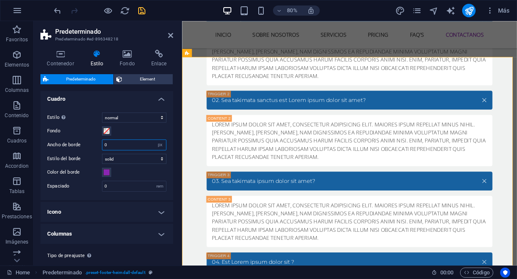
click at [118, 140] on input "0" at bounding box center [134, 145] width 64 height 10
click at [123, 140] on input "15" at bounding box center [134, 145] width 64 height 10
type input "1"
type input "0"
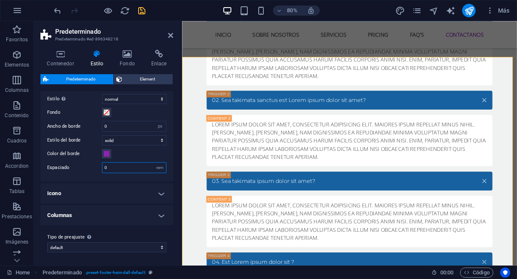
click at [126, 165] on input "0" at bounding box center [134, 168] width 64 height 10
type input "10"
click at [126, 165] on input "10" at bounding box center [134, 168] width 64 height 10
type input "5"
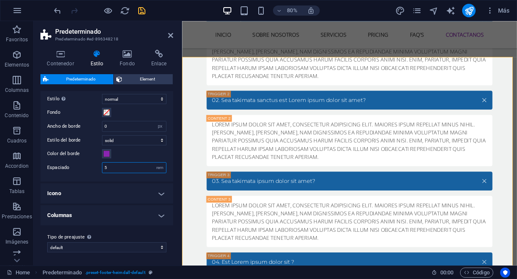
click at [126, 165] on input "5" at bounding box center [134, 168] width 64 height 10
type input "3"
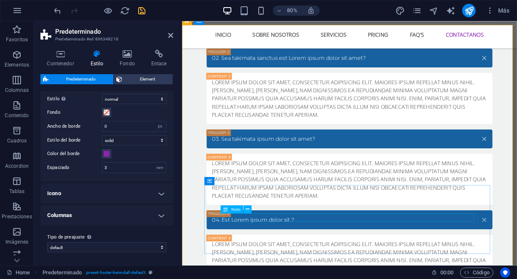
scroll to position [3725, 0]
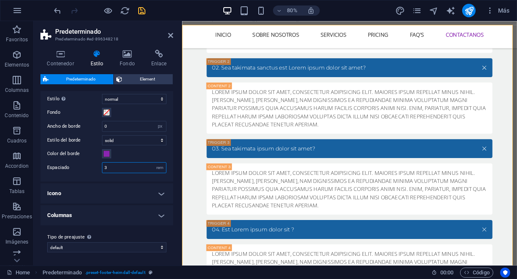
click at [131, 170] on input "3" at bounding box center [134, 168] width 64 height 10
type input "2"
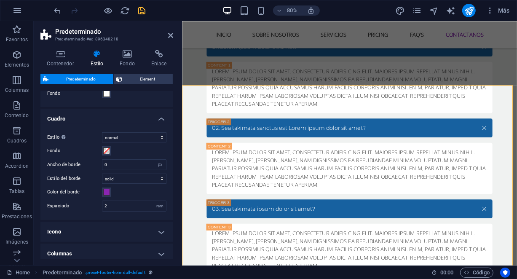
scroll to position [210, 0]
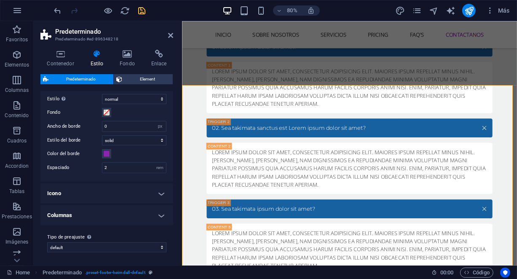
click at [152, 191] on h4 "Icono" at bounding box center [106, 193] width 133 height 20
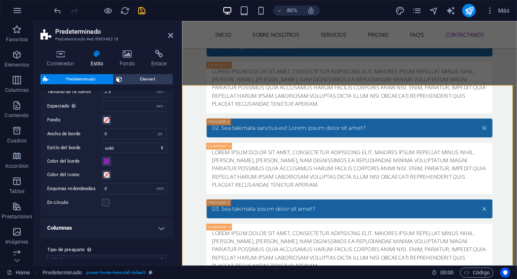
scroll to position [343, 0]
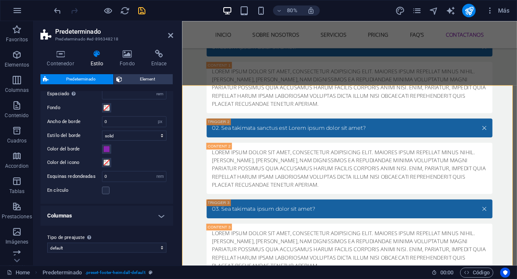
click at [156, 218] on h4 "Columnas" at bounding box center [106, 216] width 133 height 20
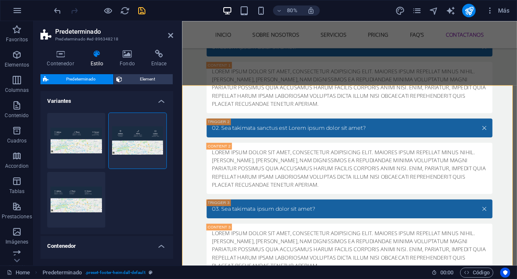
scroll to position [0, 0]
click at [174, 34] on aside "Predeterminado Predeterminado #ed-896348218 Contenedor Estilo Fondo Enlace Tama…" at bounding box center [108, 143] width 148 height 245
click at [171, 34] on icon at bounding box center [170, 35] width 5 height 7
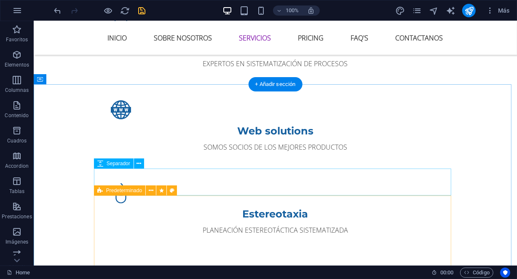
scroll to position [843, 0]
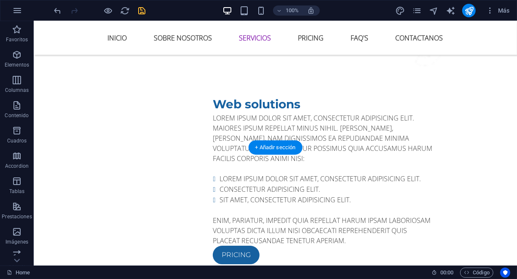
scroll to position [1571, 0]
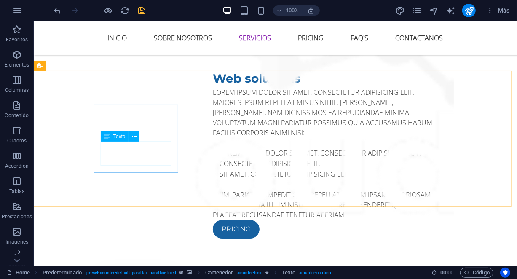
click at [116, 136] on span "Texto" at bounding box center [119, 136] width 12 height 5
click at [136, 136] on icon at bounding box center [134, 136] width 5 height 9
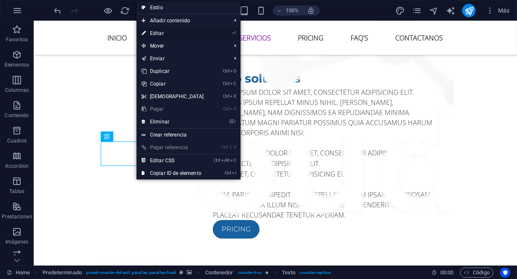
click at [178, 31] on link "⏎ Editar" at bounding box center [173, 33] width 73 height 13
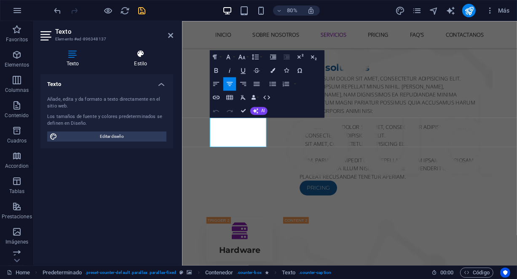
click at [143, 57] on icon at bounding box center [140, 54] width 65 height 8
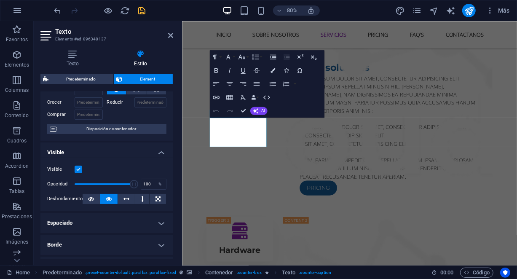
scroll to position [38, 0]
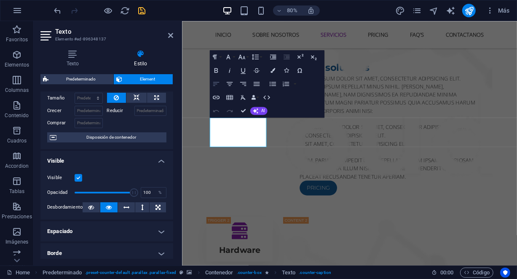
click at [214, 84] on icon "button" at bounding box center [216, 84] width 6 height 4
click at [234, 84] on icon "button" at bounding box center [230, 84] width 8 height 8
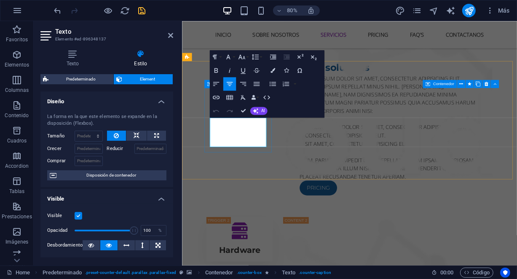
click at [96, 137] on select "Predeterminado automático px % 1/1 1/2 1/3 1/4 1/5 1/6 1/7 1/8 1/9 1/10" at bounding box center [88, 136] width 27 height 10
select select "1/9"
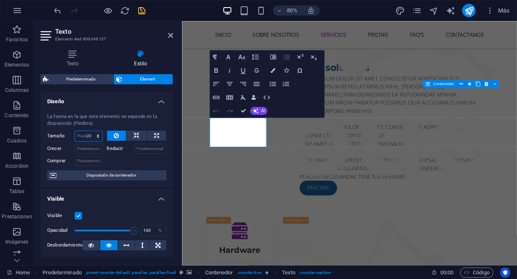
click at [89, 131] on select "Predeterminado automático px % 1/1 1/2 1/3 1/4 1/5 1/6 1/7 1/8 1/9 1/10" at bounding box center [88, 136] width 27 height 10
type input "11.11"
select select "%"
click at [137, 163] on div at bounding box center [137, 160] width 60 height 12
click at [89, 137] on input "11.11" at bounding box center [88, 136] width 27 height 10
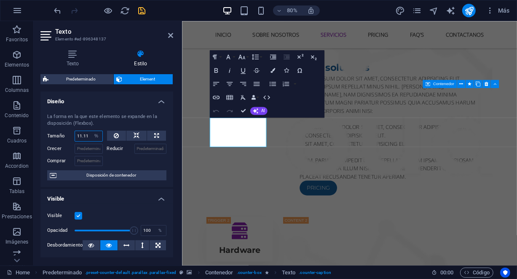
click at [89, 137] on input "11.11" at bounding box center [88, 136] width 27 height 10
click at [124, 161] on div at bounding box center [137, 160] width 60 height 12
click at [119, 132] on button at bounding box center [116, 136] width 19 height 10
select select "DISABLED_OPTION_VALUE"
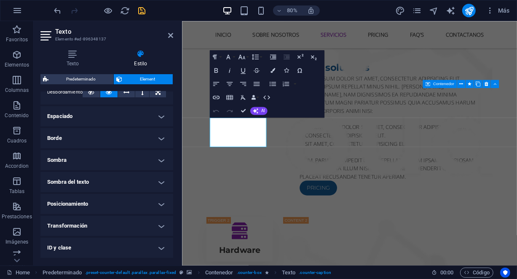
scroll to position [0, 0]
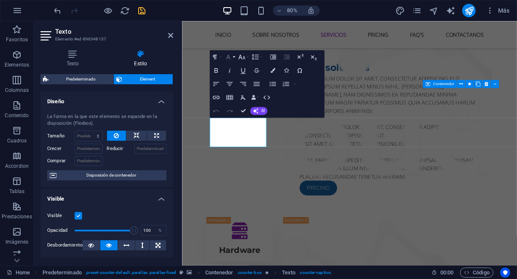
click at [232, 53] on icon "button" at bounding box center [228, 57] width 8 height 8
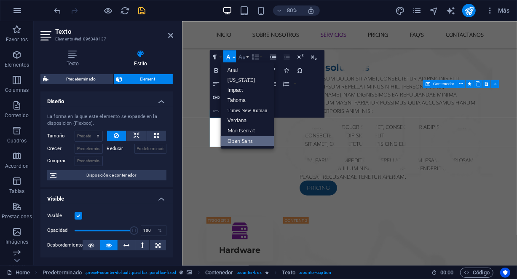
click at [241, 59] on icon "button" at bounding box center [242, 57] width 8 height 8
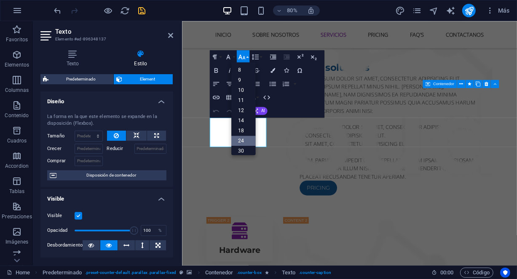
click at [250, 141] on link "24" at bounding box center [243, 141] width 24 height 10
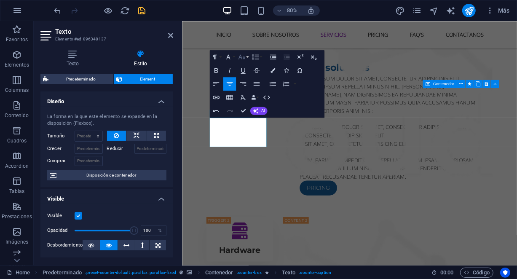
click at [245, 58] on icon "button" at bounding box center [242, 56] width 7 height 5
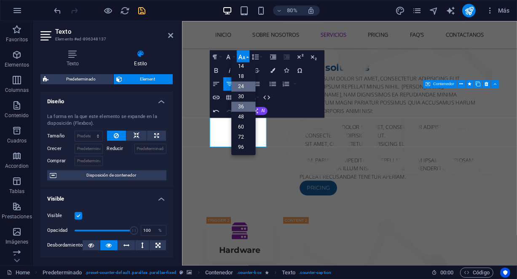
scroll to position [67, 0]
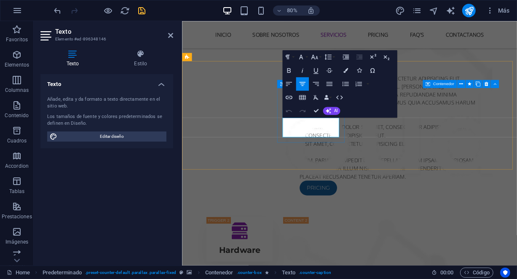
click at [304, 82] on icon "button" at bounding box center [303, 84] width 6 height 4
click at [315, 58] on icon "button" at bounding box center [315, 56] width 7 height 5
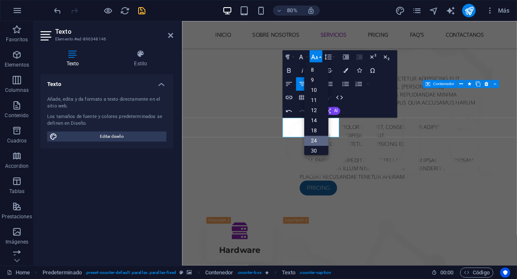
click at [318, 143] on link "24" at bounding box center [316, 141] width 24 height 10
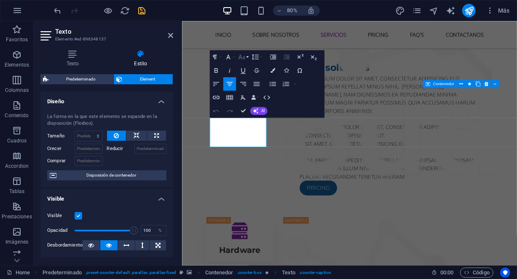
click at [246, 59] on button "Font Size" at bounding box center [243, 56] width 13 height 13
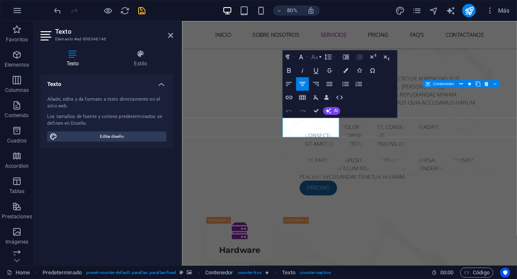
click at [316, 56] on icon "button" at bounding box center [315, 57] width 8 height 8
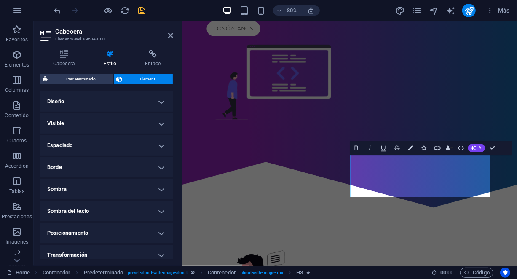
click at [500, 142] on div "Bold Italic Underline Strikethrough Colors Icons Link Data Bindings Empresa Nom…" at bounding box center [431, 147] width 162 height 13
click at [517, 184] on div at bounding box center [391, 224] width 419 height 81
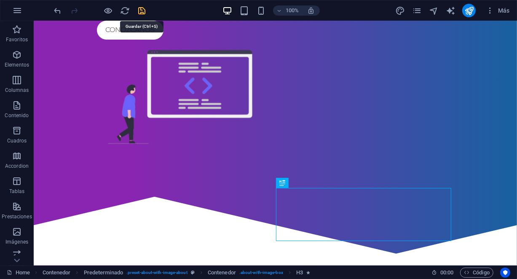
click at [146, 11] on icon "save" at bounding box center [142, 11] width 10 height 10
select select "fade"
select select "s"
select select "scroll"
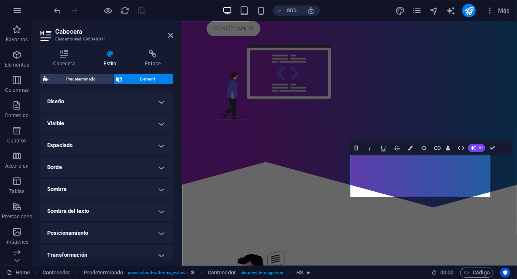
click at [174, 37] on aside "Cabecera Elemento #ed-896348011 Cabecera Estilo Enlace Configuración Nivel H1 H…" at bounding box center [108, 143] width 148 height 245
click at [171, 35] on icon at bounding box center [170, 35] width 5 height 7
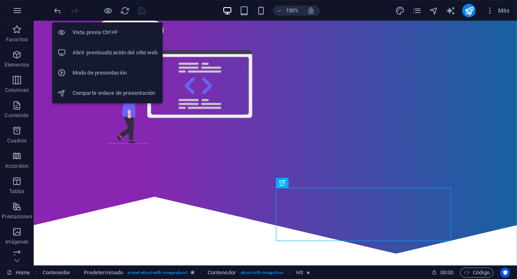
click at [97, 51] on h6 "Abrir previsualización del sitio web" at bounding box center [115, 53] width 85 height 10
